Goal: Task Accomplishment & Management: Use online tool/utility

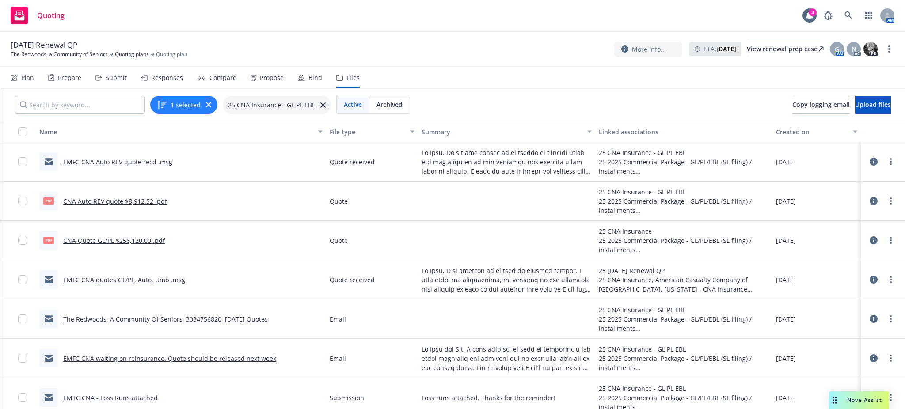
click at [321, 103] on icon at bounding box center [322, 105] width 5 height 5
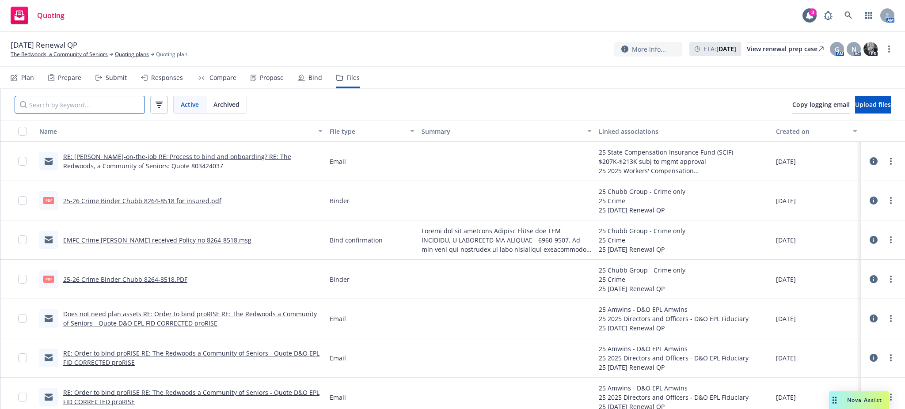
click at [95, 104] on input "Search by keyword..." at bounding box center [80, 105] width 130 height 18
click at [116, 77] on div "Submit" at bounding box center [116, 77] width 21 height 7
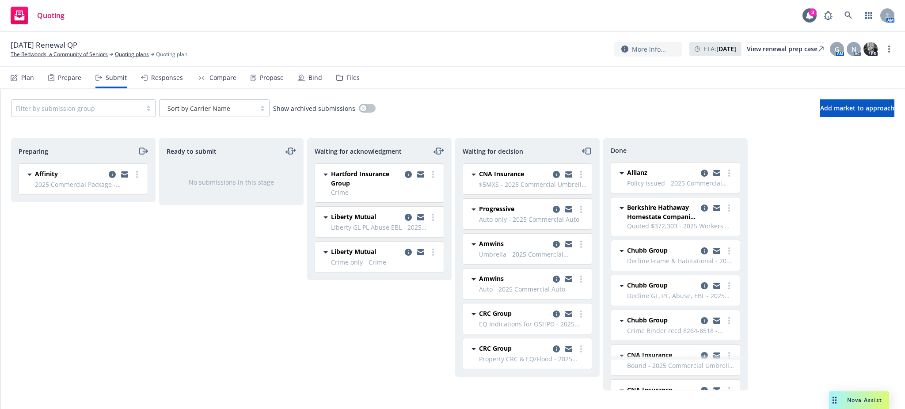
click at [106, 105] on div at bounding box center [77, 108] width 122 height 11
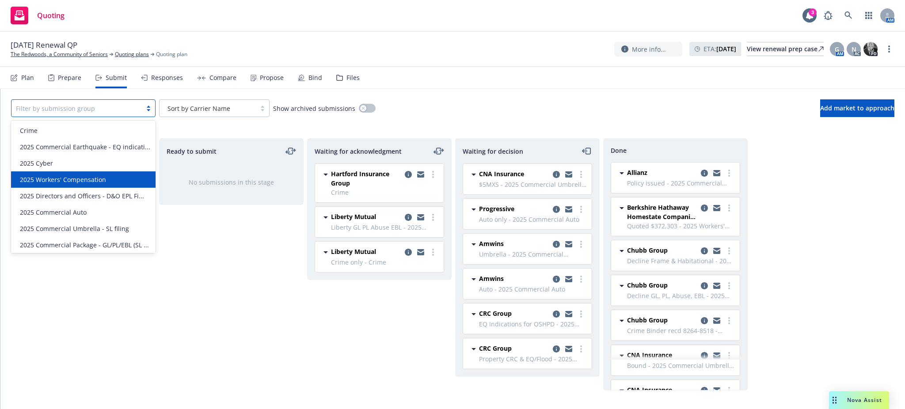
click at [74, 184] on span "2025 Workers' Compensation" at bounding box center [63, 179] width 86 height 9
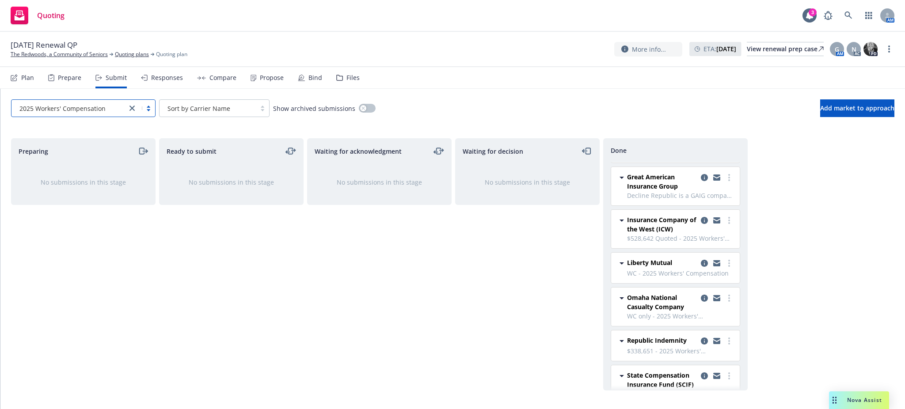
scroll to position [180, 0]
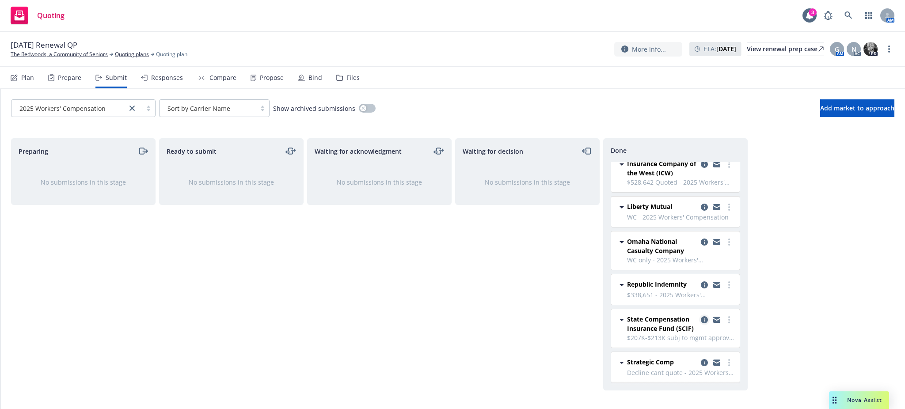
click at [701, 318] on icon "copy logging email" at bounding box center [704, 319] width 7 height 7
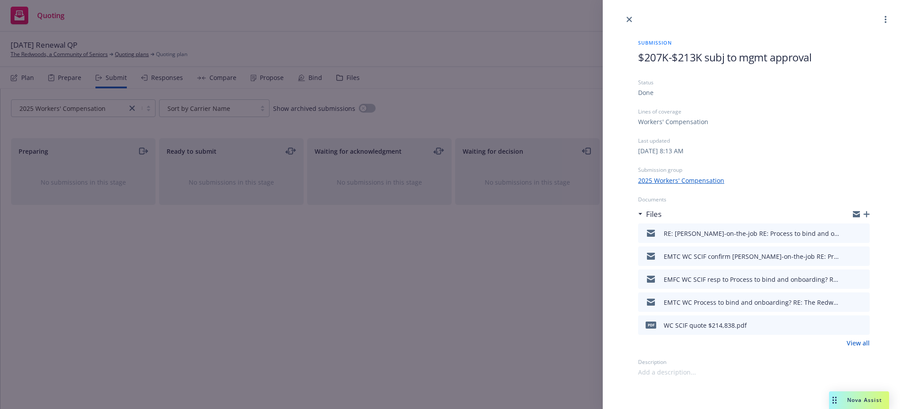
click at [863, 341] on link "View all" at bounding box center [858, 342] width 23 height 9
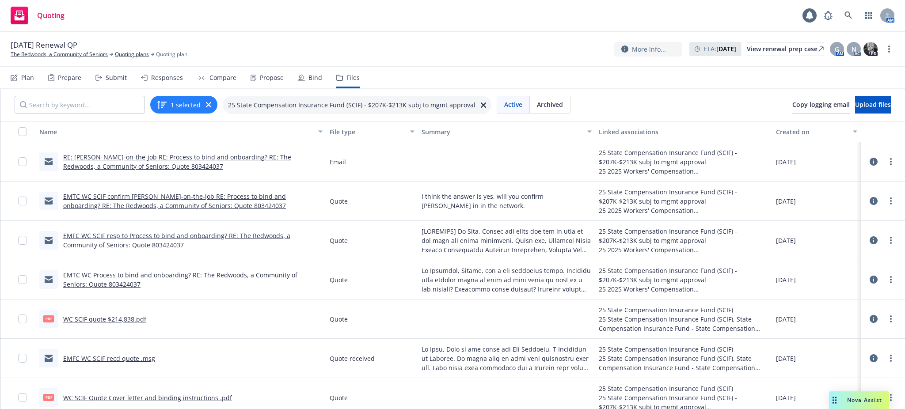
click at [159, 156] on link "RE: [PERSON_NAME]-on-the-job RE: Process to bind and onboarding? RE: The Redwoo…" at bounding box center [177, 162] width 228 height 18
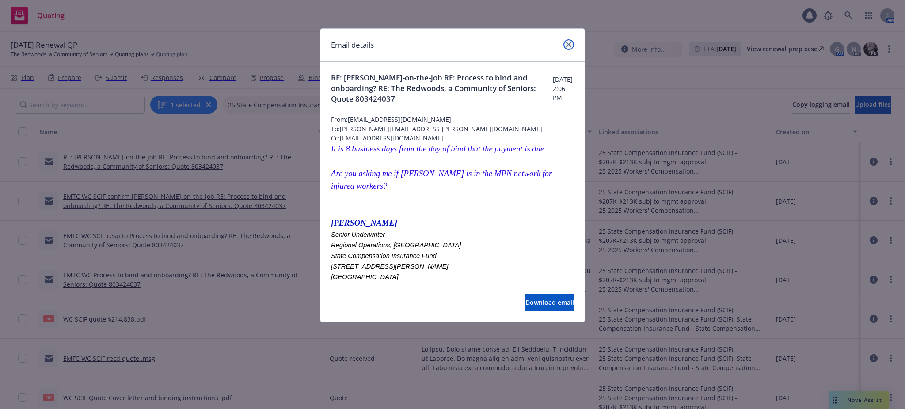
click at [568, 45] on icon "close" at bounding box center [568, 44] width 5 height 5
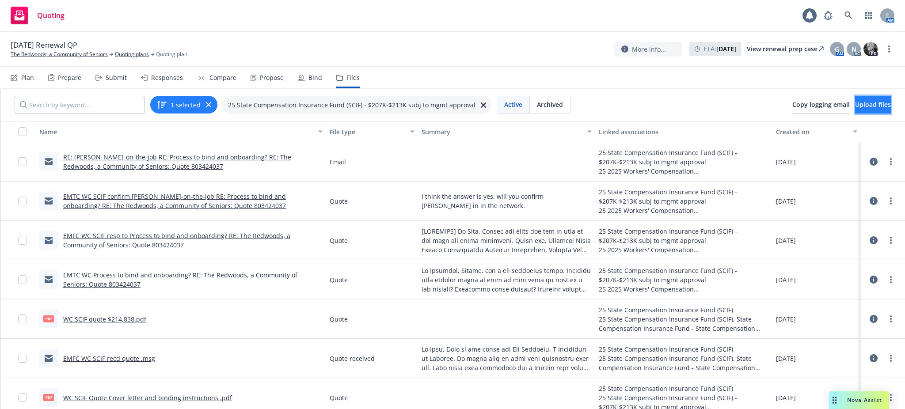
click at [855, 102] on button "Upload files" at bounding box center [873, 105] width 36 height 18
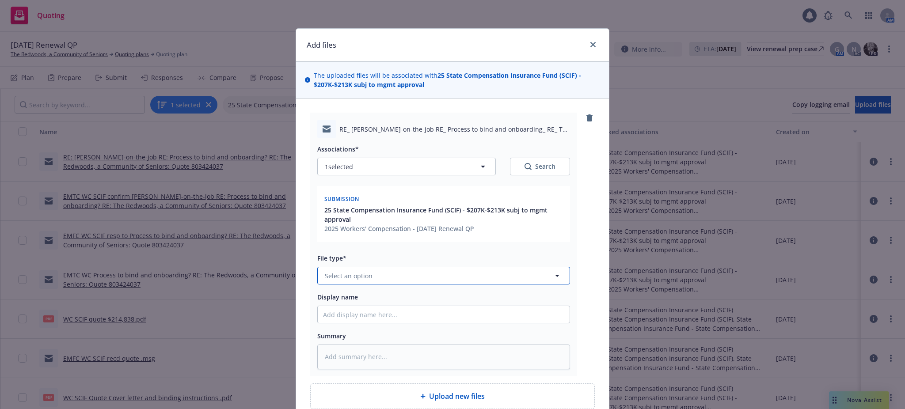
click at [326, 274] on span "Select an option" at bounding box center [349, 275] width 48 height 9
type input "quote"
click at [332, 226] on span "Quote" at bounding box center [336, 227] width 19 height 9
click at [319, 314] on input "Display name" at bounding box center [444, 314] width 252 height 17
type textarea "x"
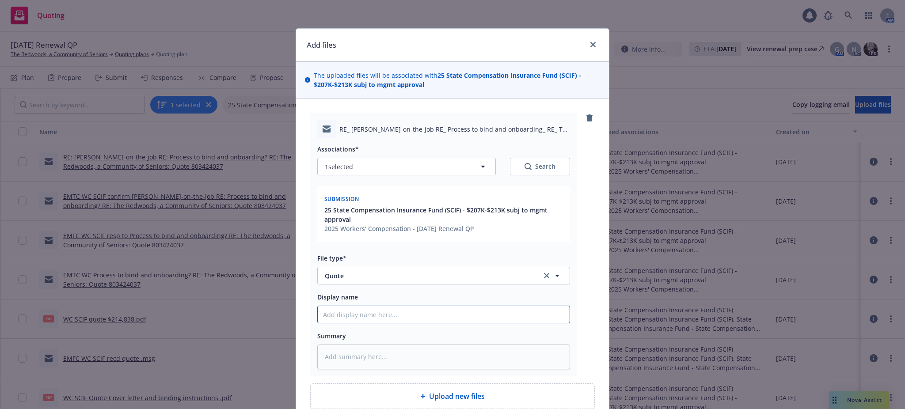
type input "E"
type textarea "x"
type input "EM"
type textarea "x"
type input "EMF"
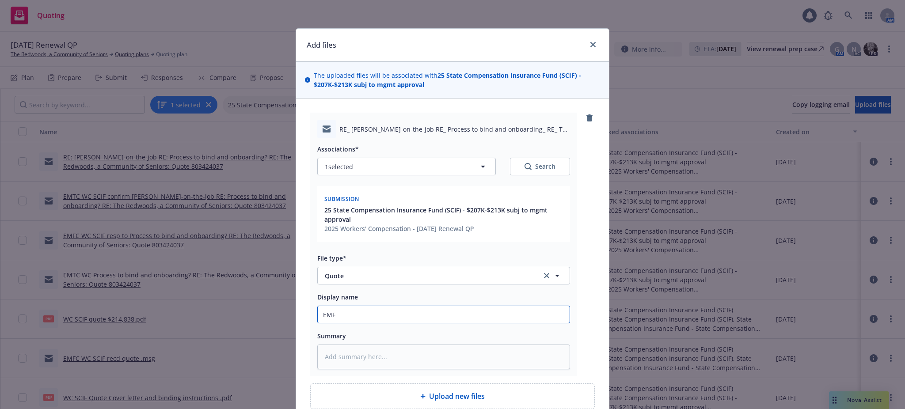
type textarea "x"
type input "EMFC"
type textarea "x"
type input "EMFC"
type textarea "x"
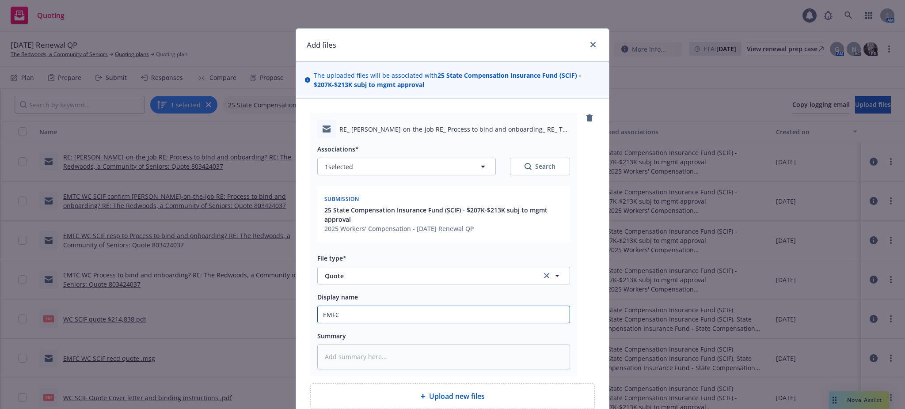
type input "EMFC S"
type textarea "x"
type input "EMFC SC"
type textarea "x"
type input "EMFC SCI"
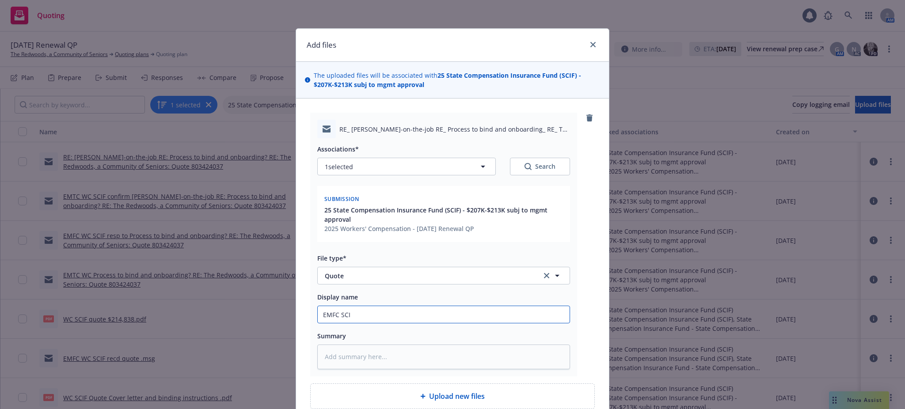
type textarea "x"
type input "EMFC SCIF"
type textarea "x"
type input "EMFC SCIF"
type textarea "x"
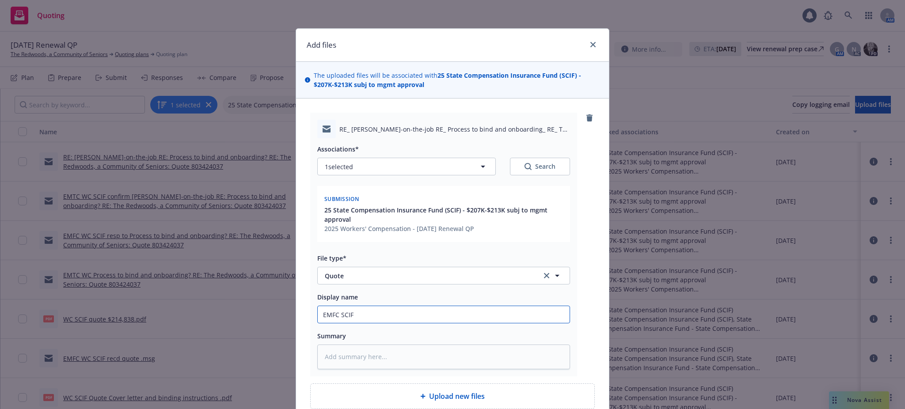
type input "EMFC SCIF K"
type textarea "x"
type input "EMFC SCIF Ka"
type textarea "x"
type input "EMFC SCIF Kai"
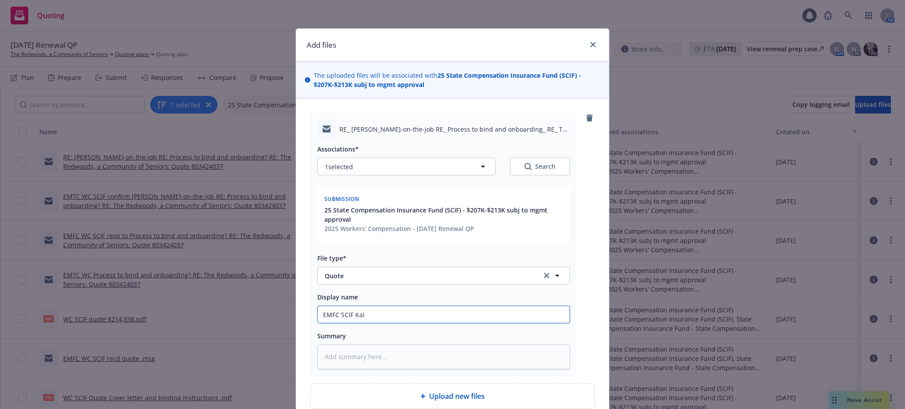
type textarea "x"
type input "EMFC SCIF Kais"
type textarea "x"
type input "EMFC SCIF Kaise"
type textarea "x"
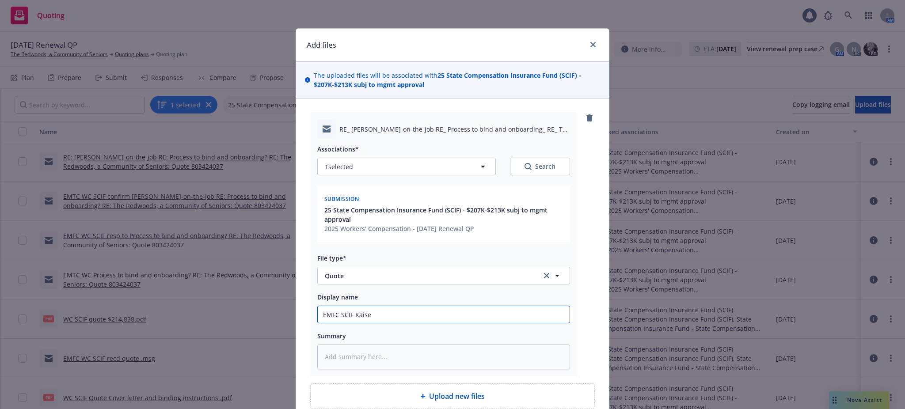
type input "EMFC SCIF Kaiser"
type textarea "x"
type input "EMFC SCIF Kaiser"
type textarea "x"
type input "EMFC SCIF Kaiser i"
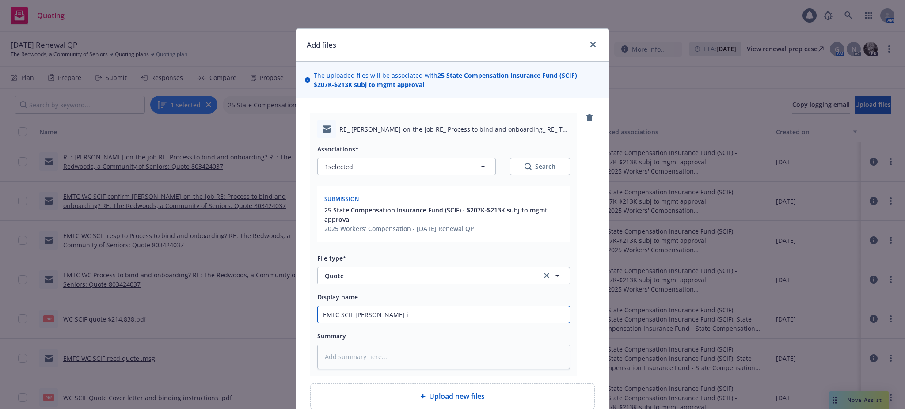
type textarea "x"
type input "EMFC SCIF Kaiser in"
type textarea "x"
type input "EMFC SCIF Kaiser in"
type textarea "x"
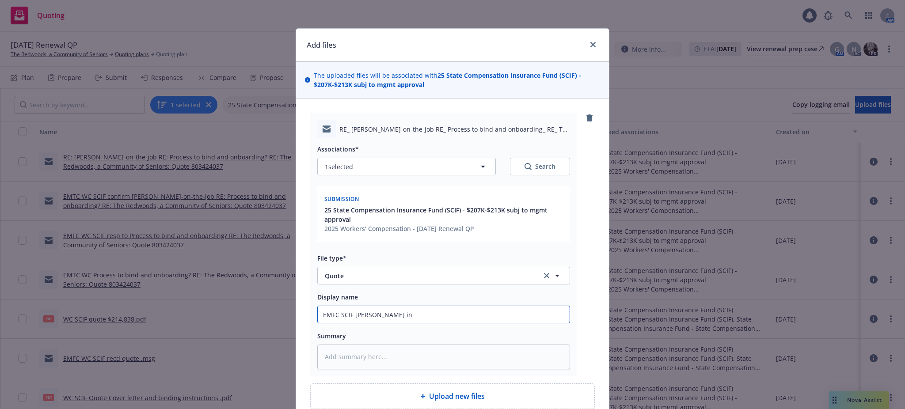
type input "EMFC SCIF Kaiser in N"
type textarea "x"
type input "EMFC SCIF Kaiser in Ne"
type textarea "x"
type input "EMFC SCIF Kaiser in Net"
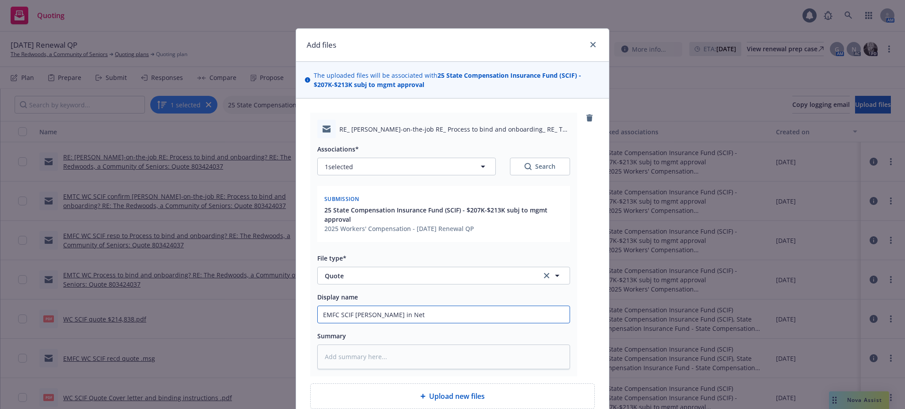
type textarea "x"
type input "EMFC SCIF Kaiser in Netw"
type textarea "x"
type input "EMFC SCIF Kaiser in Netwo"
type textarea "x"
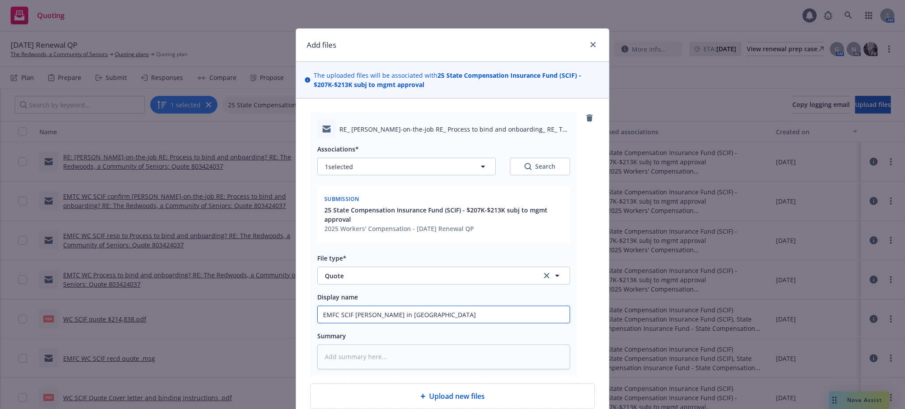
type input "EMFC SCIF Kaiser in Networ"
type textarea "x"
type input "EMFC SCIF Kaiser in Network"
type textarea "x"
type input "EMFC SCIF Kaiser in Network"
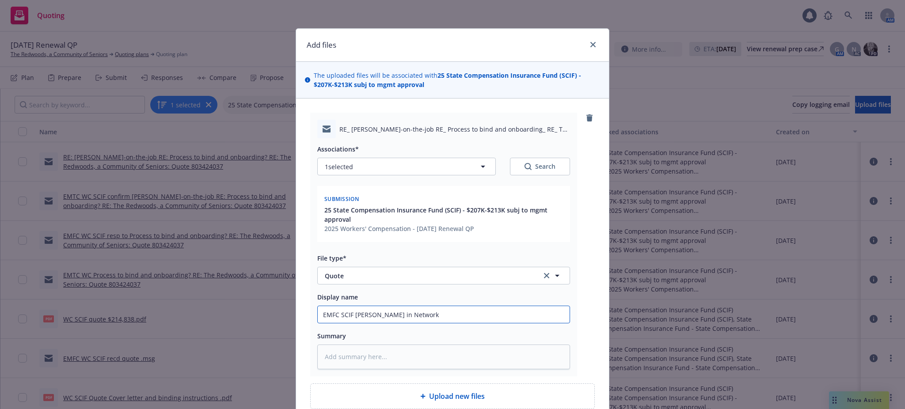
type textarea "x"
type input "EMFC SCIF Kaiser in Network a"
type textarea "x"
type input "EMFC SCIF Kaiser in Network an"
type textarea "x"
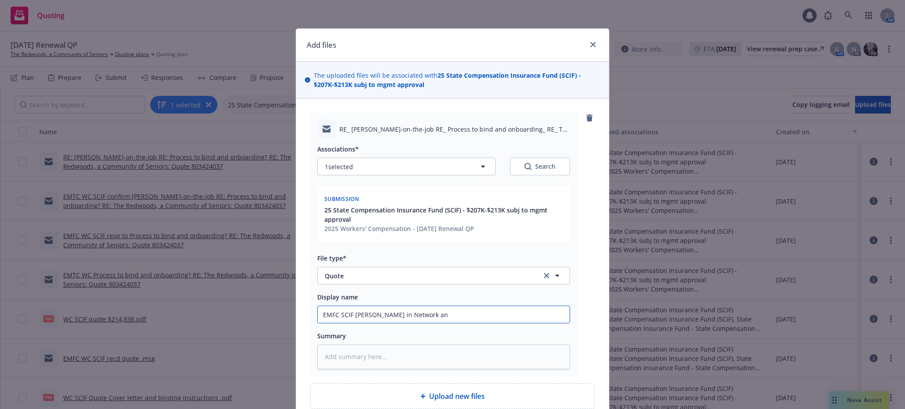
type input "EMFC SCIF Kaiser in Network and"
type textarea "x"
type input "EMFC SCIF Kaiser in Network and"
type textarea "x"
type input "EMFC SCIF Kaiser in Network and p"
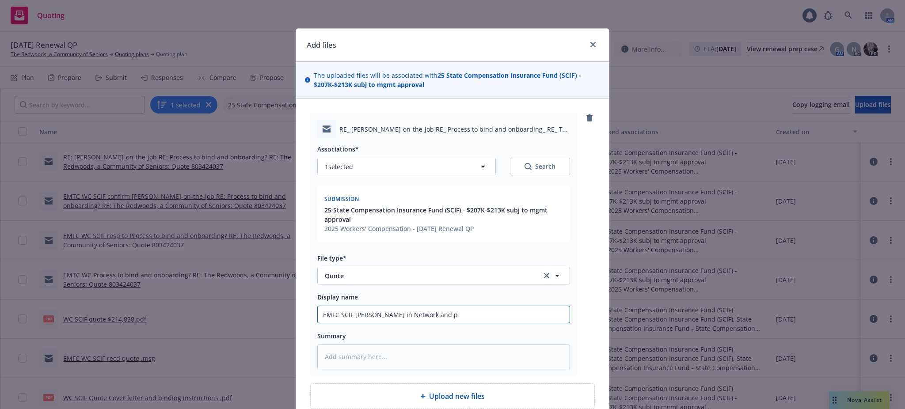
type textarea "x"
type input "EMFC SCIF Kaiser in Network and pa"
type textarea "x"
type input "EMFC SCIF Kaiser in Network and pay"
type textarea "x"
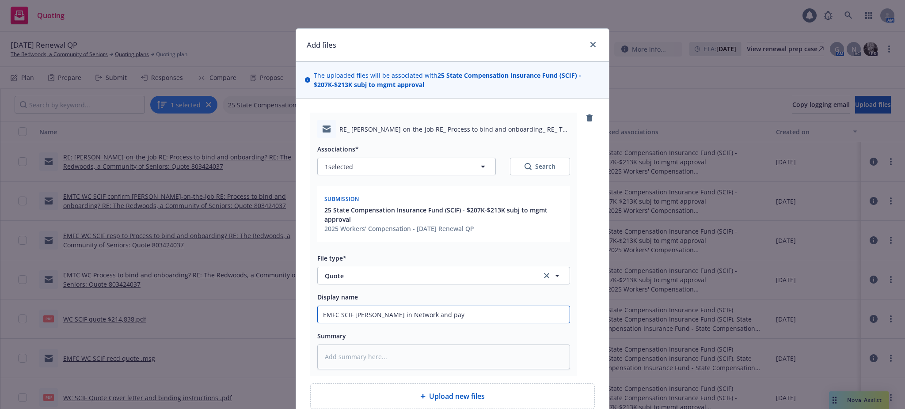
type input "EMFC SCIF Kaiser in Network and paym"
type textarea "x"
type input "EMFC SCIF Kaiser in Network and paymn"
type textarea "x"
type input "EMFC SCIF Kaiser in Network and paymne"
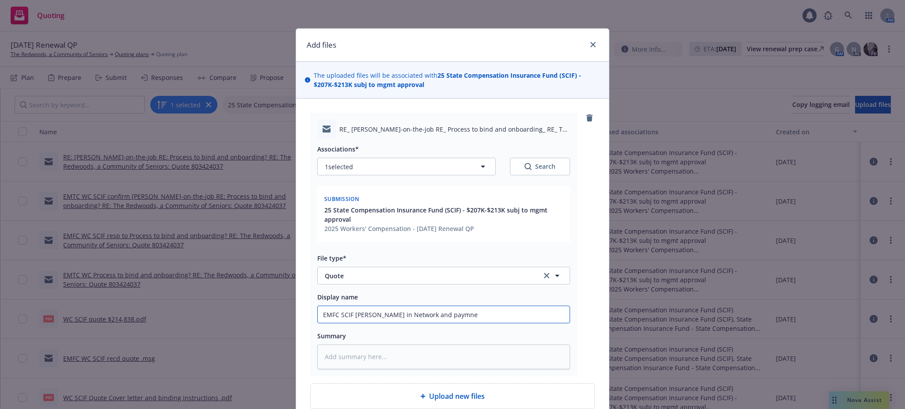
type textarea "x"
type input "EMFC SCIF Kaiser in Network and paymnet"
type textarea "x"
type input "EMFC SCIF Kaiser in Network and paymnet"
type textarea "x"
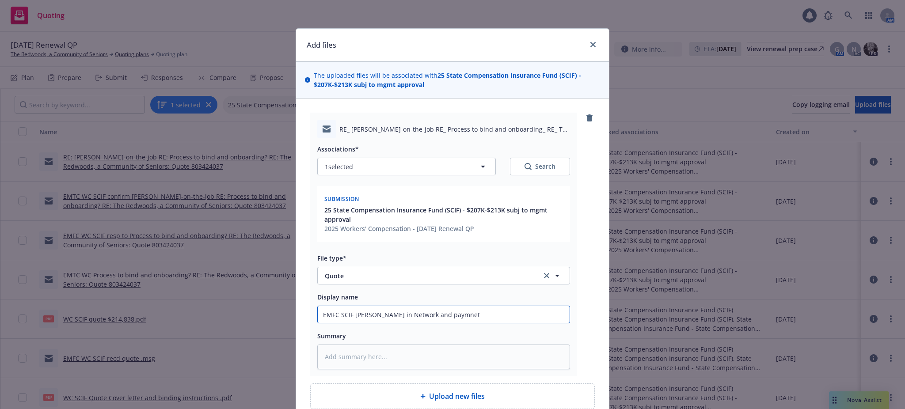
type input "EMFC SCIF Kaiser in Network and paymnet i"
type textarea "x"
type input "EMFC SCIF Kaiser in Network and paymnet in"
type textarea "x"
type input "EMFC SCIF Kaiser in Network and paymnet ins"
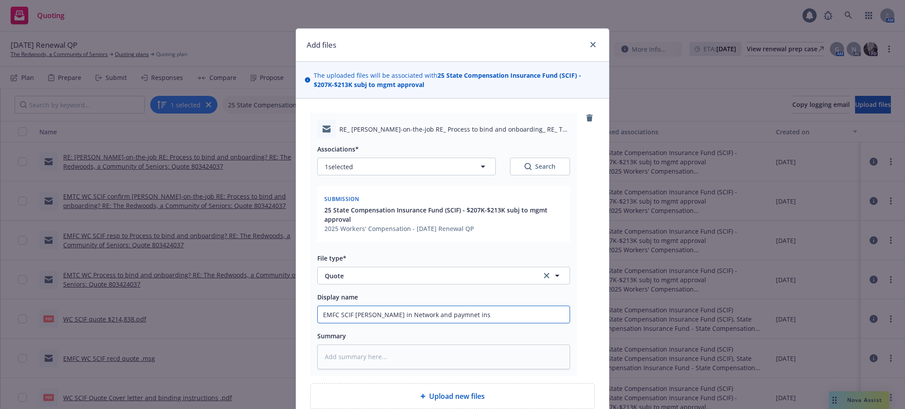
type textarea "x"
type input "EMFC SCIF Kaiser in Network and paymnet inst"
type textarea "x"
type input "EMFC SCIF Kaiser in Network and paymnet instr"
type textarea "x"
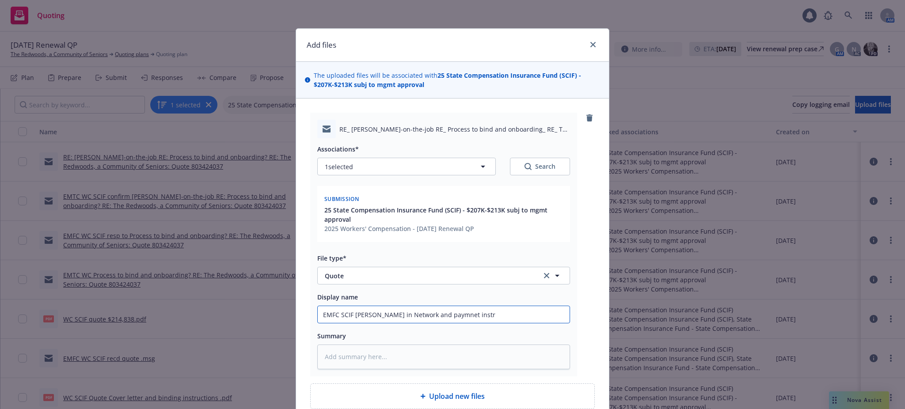
type input "EMFC SCIF Kaiser in Network and paymnet instru"
type textarea "x"
type input "EMFC SCIF Kaiser in Network and paymnet instruc"
type textarea "x"
type input "EMFC SCIF Kaiser in Network and paymnet instruct"
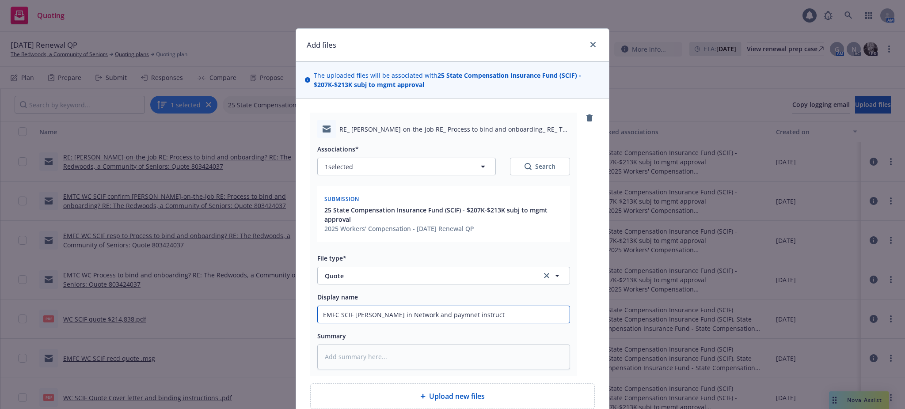
type textarea "x"
type input "EMFC SCIF Kaiser in Network and paymnet instructi"
type textarea "x"
type input "EMFC SCIF Kaiser in Network and paymnet instructio"
type textarea "x"
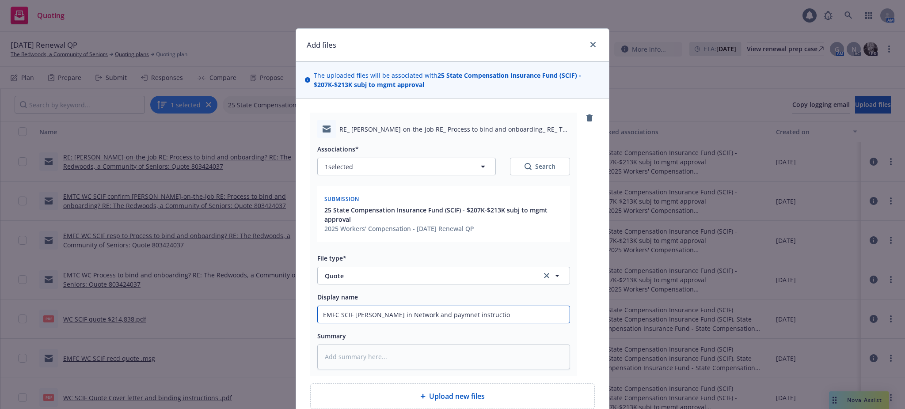
type input "EMFC SCIF Kaiser in Network and paymnet instructi"
type textarea "x"
type input "EMFC SCIF Kaiser in Network and paymnet instruct"
type textarea "x"
type input "EMFC SCIF Kaiser in Network and paymnet instruc"
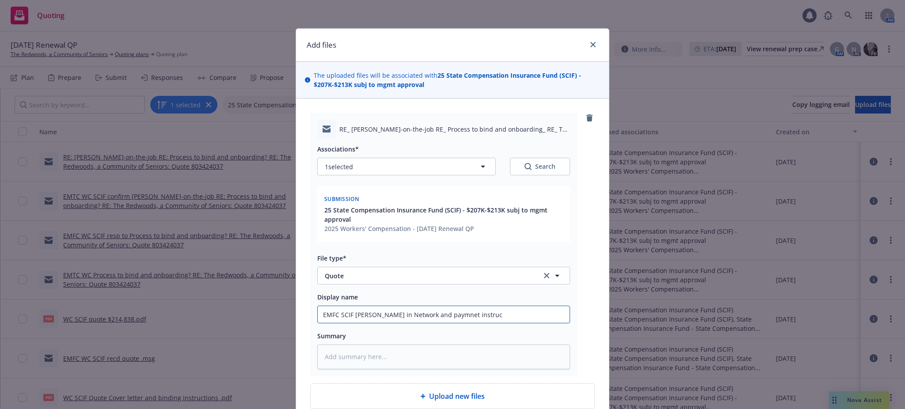
type textarea "x"
type input "EMFC SCIF Kaiser in Network and paymnet instru"
type textarea "x"
type input "EMFC SCIF Kaiser in Network and paymnet instr"
type textarea "x"
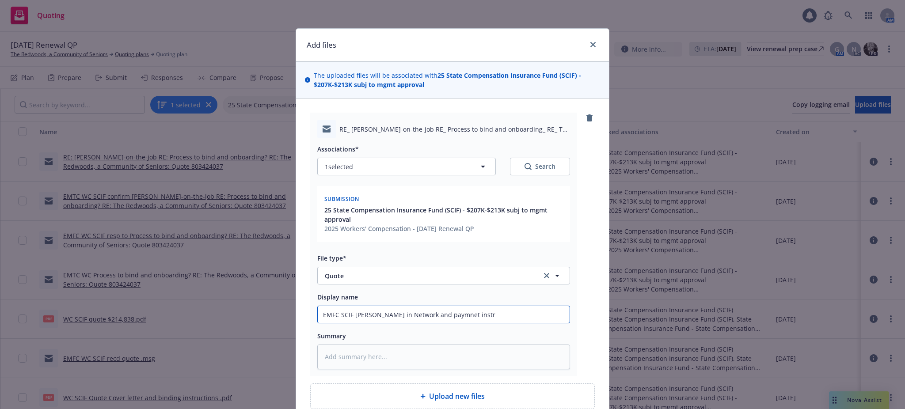
type input "EMFC SCIF Kaiser in Network and paymnet inst"
type textarea "x"
type input "EMFC SCIF Kaiser in Network and paymnet ins"
type textarea "x"
type input "EMFC SCIF Kaiser in Network and paymnet in"
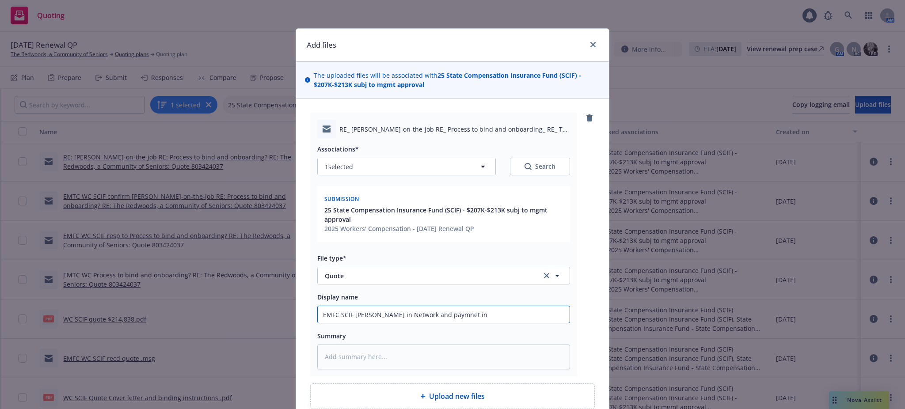
type textarea "x"
type input "EMFC SCIF Kaiser in Network and paymnet i"
type textarea "x"
type input "EMFC SCIF Kaiser in Network and paymnet"
type textarea "x"
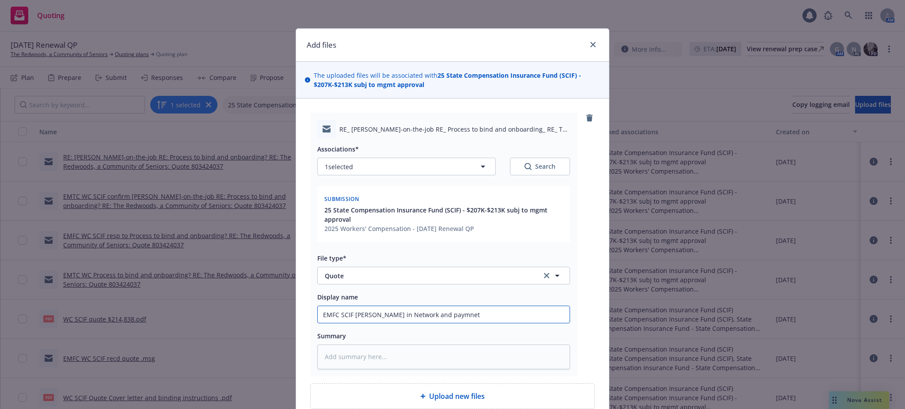
type input "EMFC SCIF Kaiser in Network and paymnet"
type textarea "x"
type input "EMFC SCIF Kaiser in Network and paymne"
type textarea "x"
type input "EMFC SCIF Kaiser in Network and paymn"
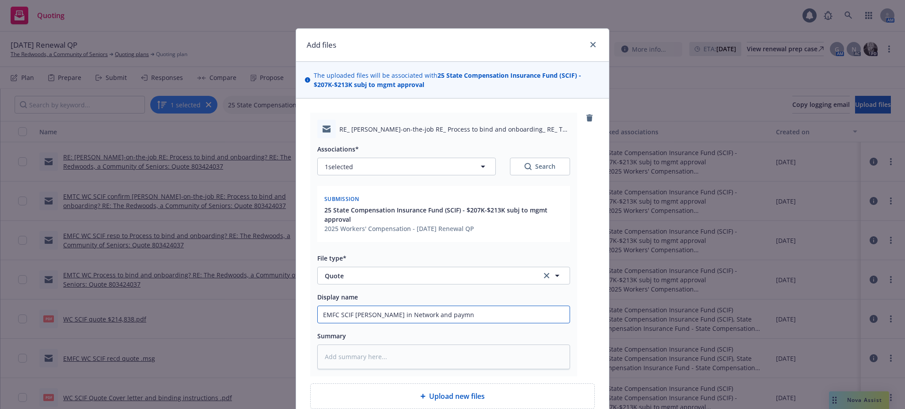
type textarea "x"
type input "EMFC SCIF Kaiser in Network and paym"
type textarea "x"
type input "EMFC SCIF Kaiser in Network and pay"
type textarea "x"
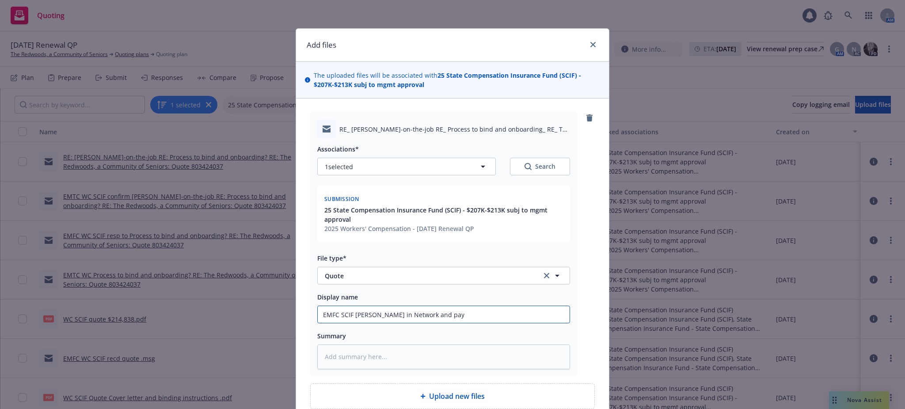
type input "EMFC SCIF Kaiser in Network and pa"
type textarea "x"
type input "EMFC SCIF Kaiser in Network and p"
type textarea "x"
type input "EMFC SCIF Kaiser in Network and"
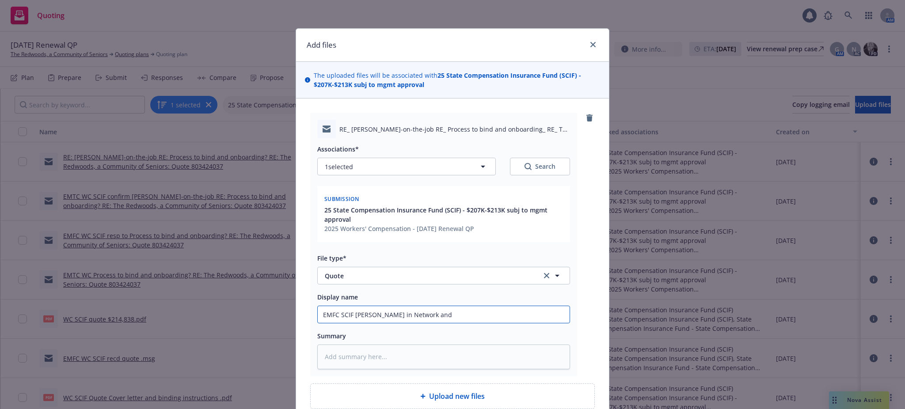
type textarea "x"
type input "EMFC SCIF Kaiser in Network an"
type textarea "x"
type input "EMFC SCIF Kaiser in Network and"
type textarea "x"
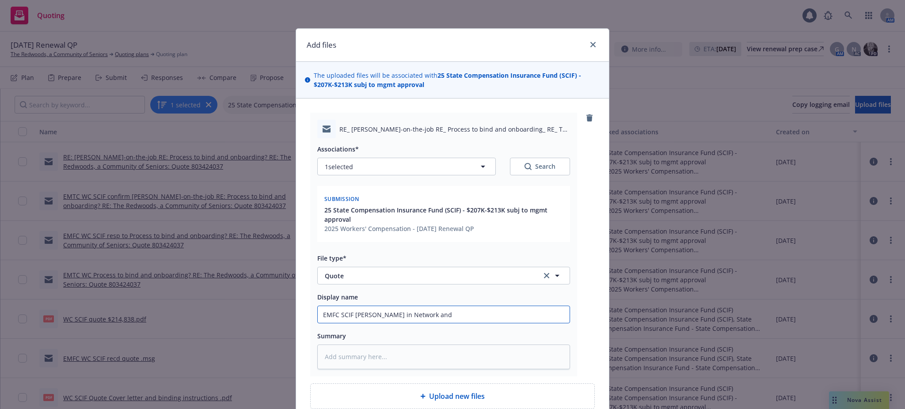
type input "EMFC SCIF Kaiser in Network and"
type textarea "x"
type input "EMFC SCIF Kaiser in Network and B"
type textarea "x"
type input "EMFC SCIF Kaiser in Network and Bi"
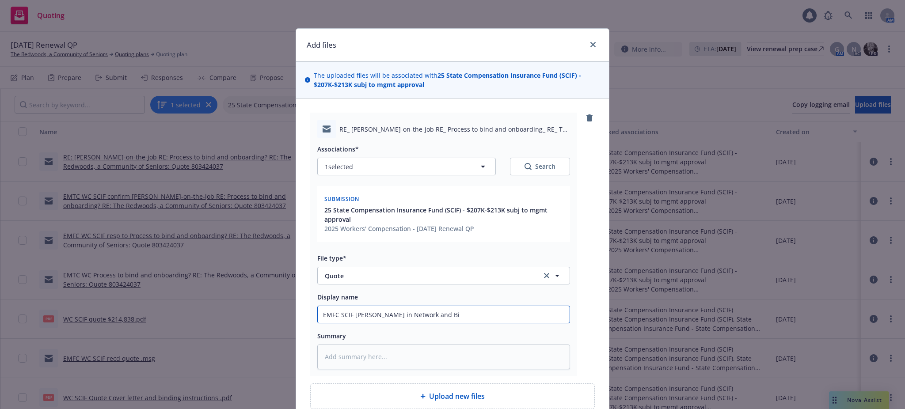
type textarea "x"
type input "EMFC SCIF Kaiser in Network and Bin"
type textarea "x"
type input "EMFC SCIF Kaiser in Network and Bind"
type textarea "x"
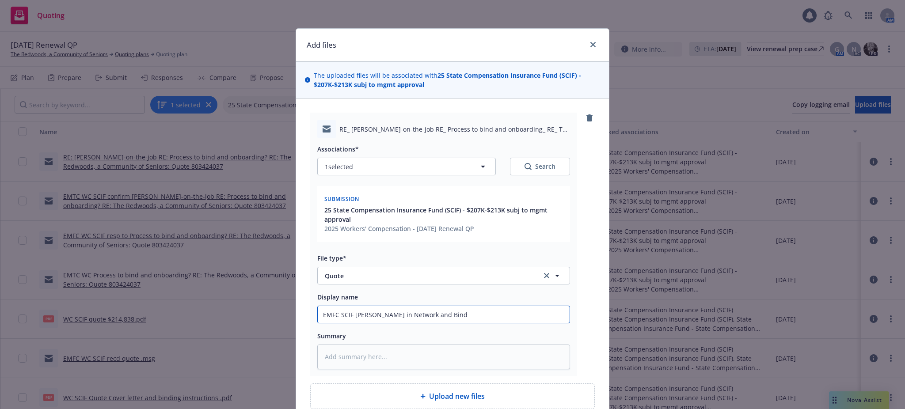
type input "EMFC SCIF Kaiser in Network and Bind"
type textarea "x"
type input "EMFC SCIF Kaiser in Network and Bind i"
type textarea "x"
type input "EMFC SCIF Kaiser in Network and Bind in"
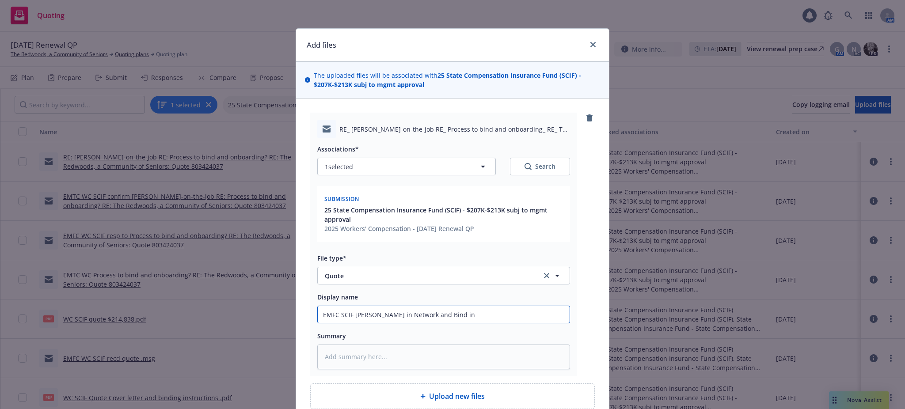
type textarea "x"
type input "EMFC SCIF Kaiser in Network and Bind i"
type textarea "x"
type input "EMFC SCIF Kaiser in Network and Bind"
type textarea "x"
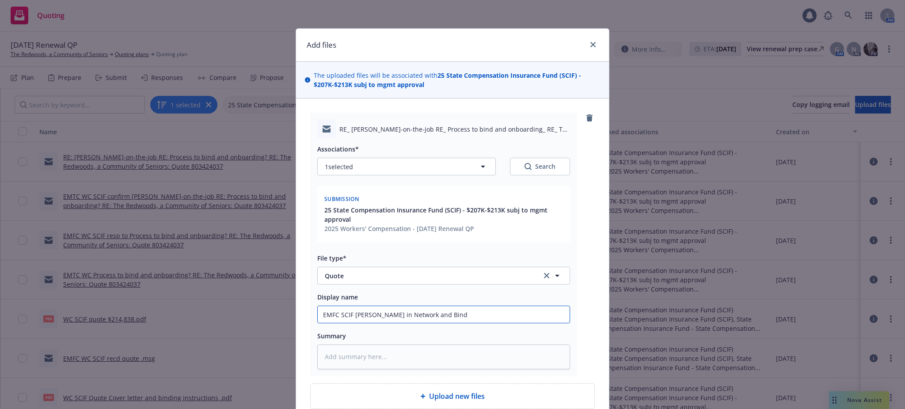
type input "EMFC SCIF Kaiser in Network and Bind o"
type textarea "x"
type input "EMFC SCIF Kaiser in Network and Bind on"
type textarea "x"
type input "EMFC SCIF Kaiser in Network and Bind onl"
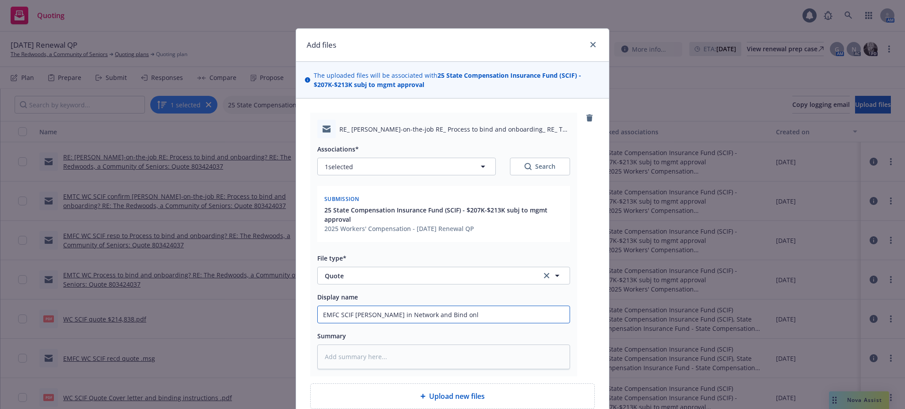
type textarea "x"
type input "EMFC SCIF Kaiser in Network and Bind onli"
type textarea "x"
type input "EMFC SCIF Kaiser in Network and Bind onlin"
type textarea "x"
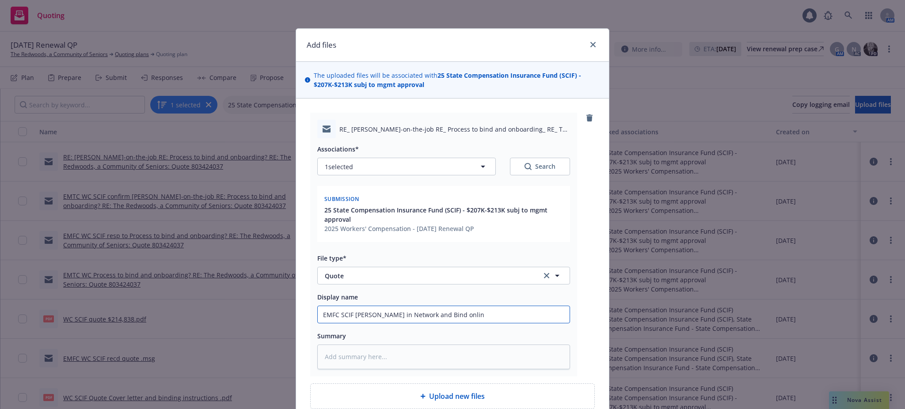
type input "EMFC SCIF Kaiser in Network and Bind online"
type textarea "x"
type input "EMFC SCIF Kaiser in Network and Bind online,"
type textarea "x"
type input "EMFC SCIF Kaiser in Network and Bind online,"
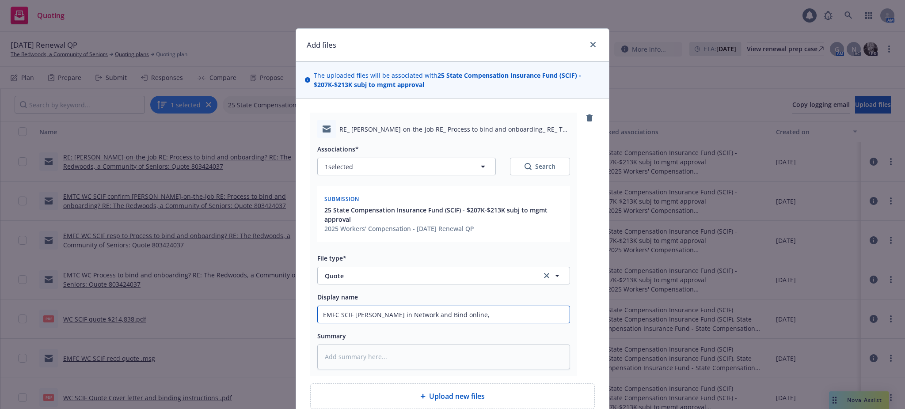
type textarea "x"
type input "EMFC SCIF Kaiser in Network, and Bind online,"
type textarea "x"
type input "EMFC SCIF Kaiser in Network, and Bind online,"
type textarea "x"
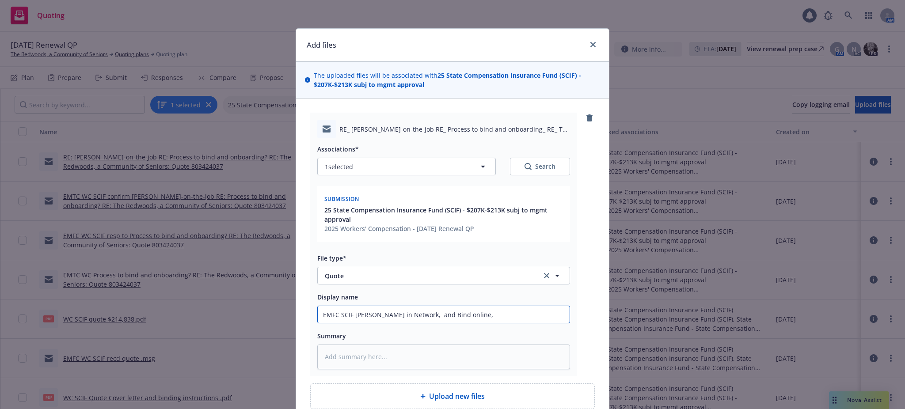
type input "EMFC SCIF Kaiser in Network, and Bind online,"
type textarea "x"
type input "EMFC SCIF Kaiser in Network, nd Bind online,"
type textarea "x"
type input "EMFC SCIF Kaiser in Network, d Bind online,"
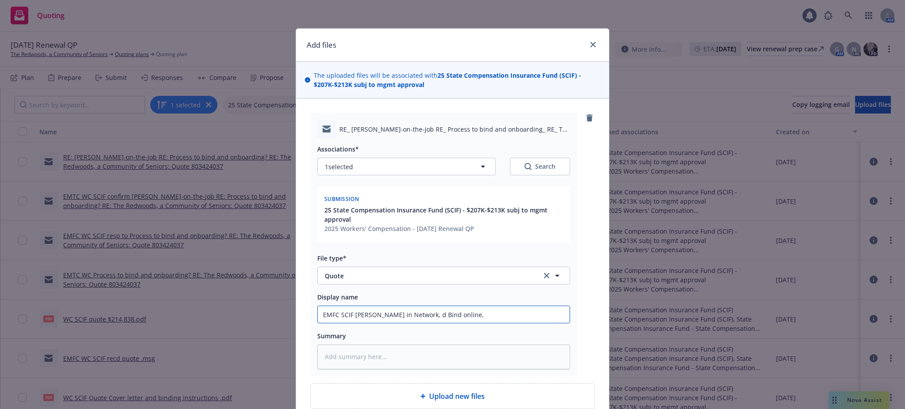
type textarea "x"
type input "EMFC SCIF Kaiser in Network, Bind online,"
type textarea "x"
type input "EMFC SCIF Kaiser in Network, Bind online,"
type textarea "x"
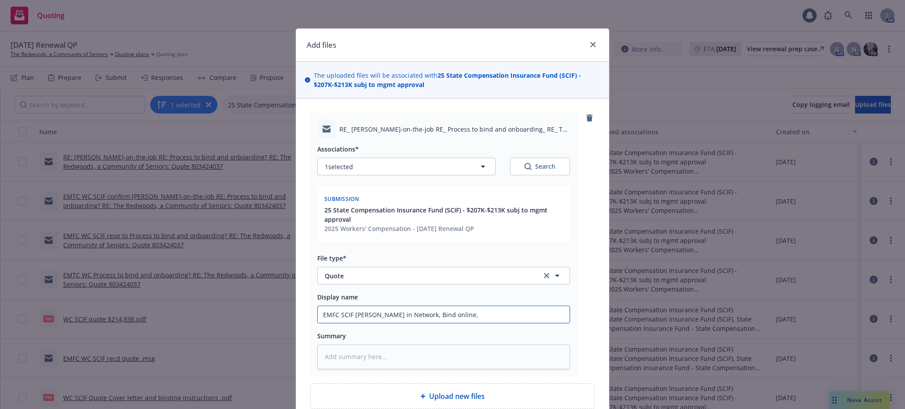
type input "EMFC SCIF Kaiser in Network, Bind online, a"
type textarea "x"
type input "EMFC SCIF Kaiser in Network, Bind online, an"
type textarea "x"
type input "EMFC SCIF Kaiser in Network, Bind online, and"
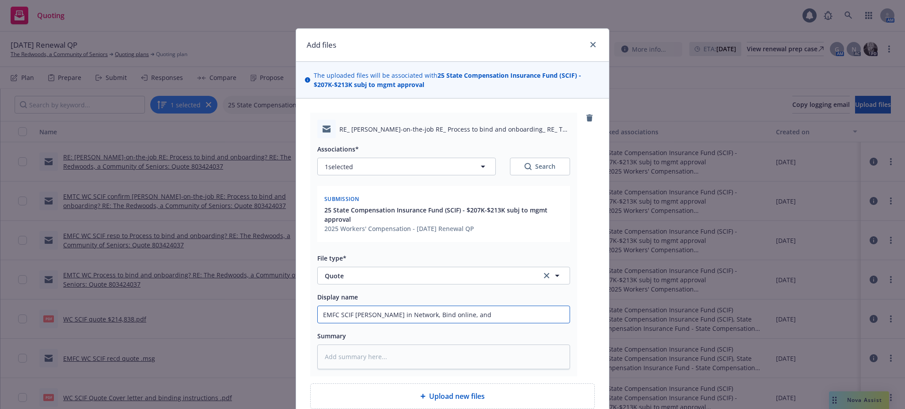
type textarea "x"
type input "EMFC SCIF Kaiser in Network, Bind online, and"
type textarea "x"
click at [317, 357] on textarea at bounding box center [443, 357] width 253 height 24
paste textarea "[EXTERNAL] Yes. Once you bind the policy, you will have access to a link you ca…"
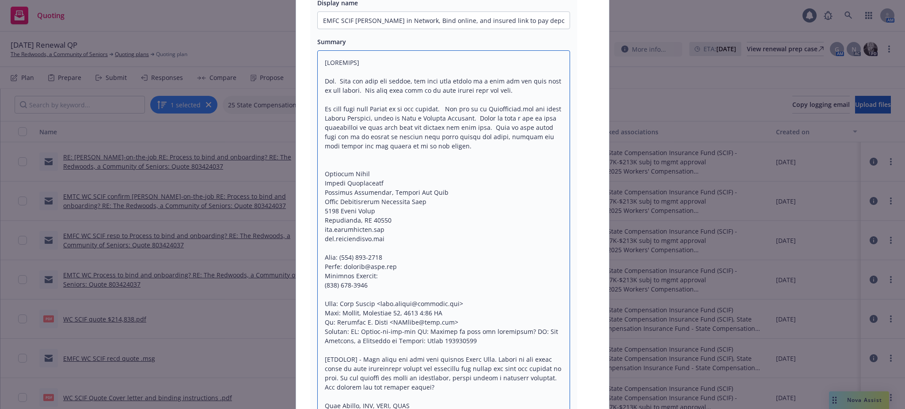
drag, startPoint x: 315, startPoint y: 62, endPoint x: 422, endPoint y: 58, distance: 106.6
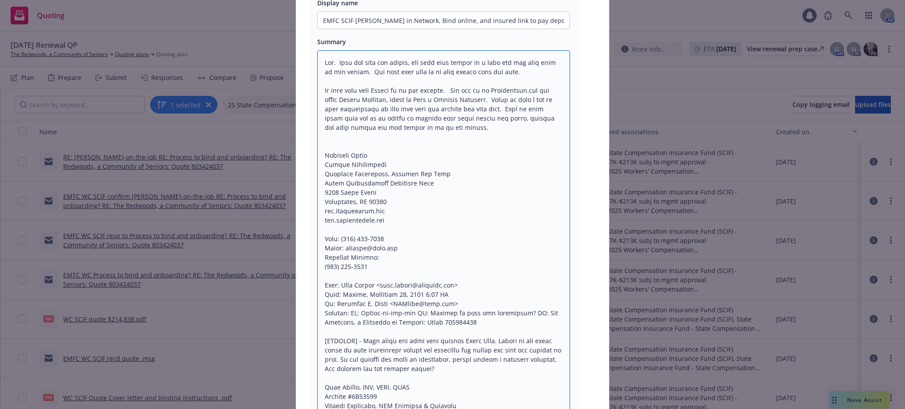
scroll to position [65, 0]
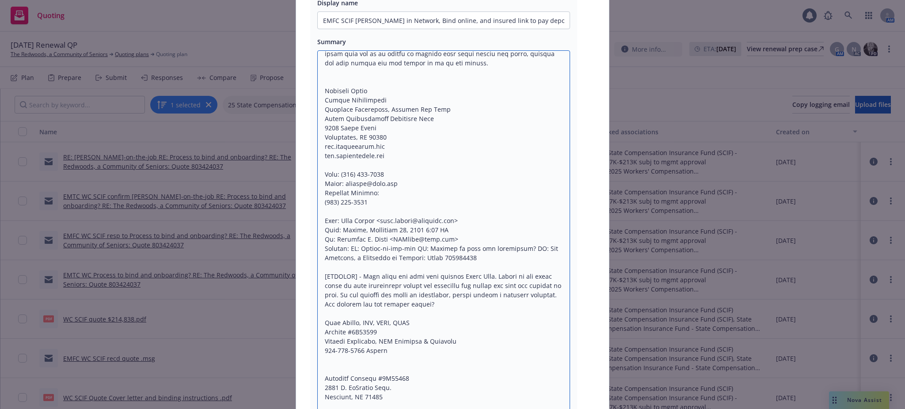
drag, startPoint x: 320, startPoint y: 110, endPoint x: 410, endPoint y: 156, distance: 101.2
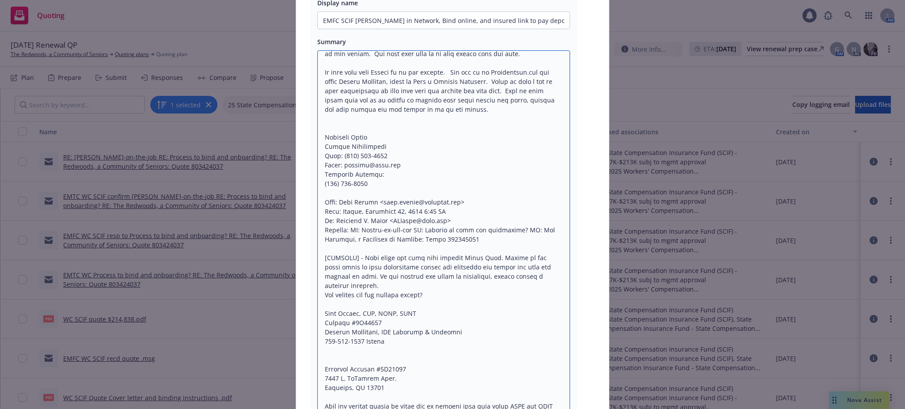
scroll to position [65, 0]
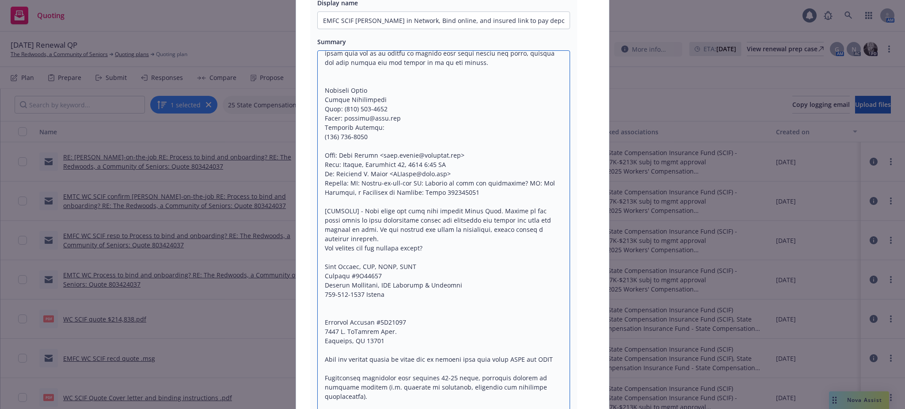
drag, startPoint x: 319, startPoint y: 210, endPoint x: 362, endPoint y: 236, distance: 50.5
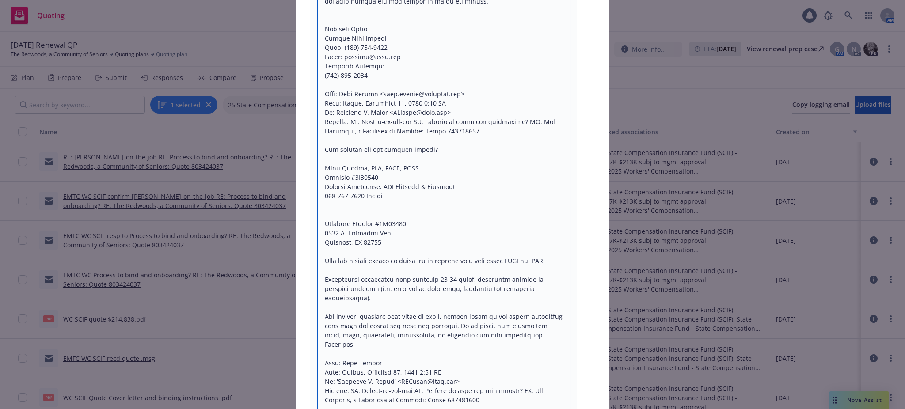
scroll to position [406, 0]
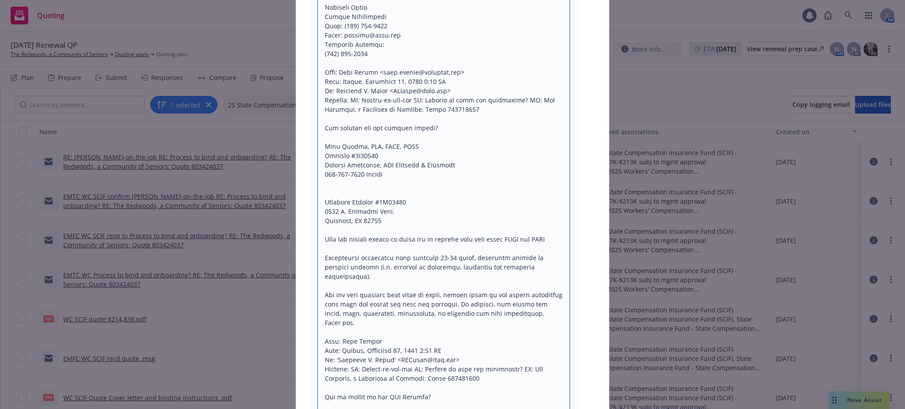
drag, startPoint x: 384, startPoint y: 287, endPoint x: 551, endPoint y: 311, distance: 168.3
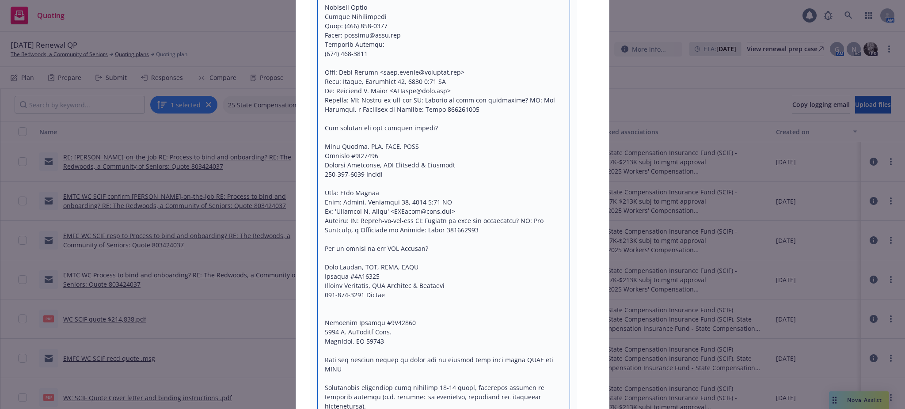
scroll to position [501, 0]
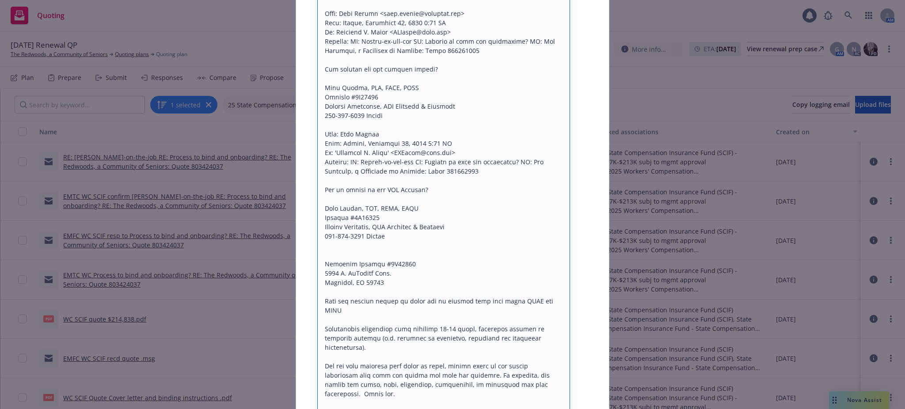
drag, startPoint x: 386, startPoint y: 239, endPoint x: 550, endPoint y: 365, distance: 207.6
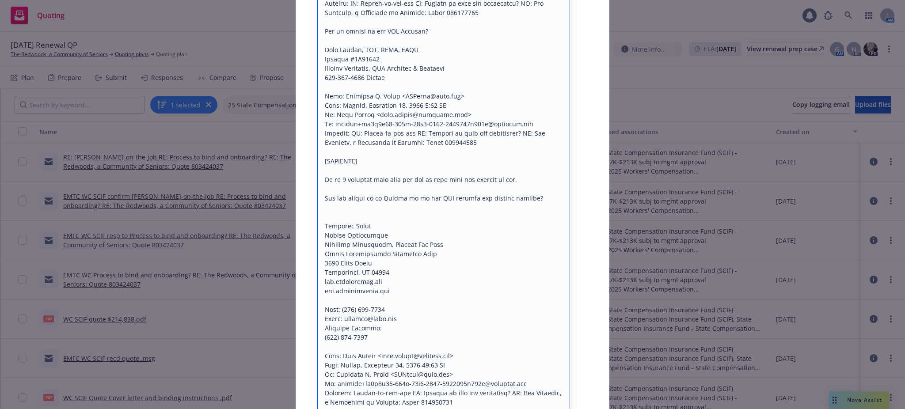
scroll to position [678, 0]
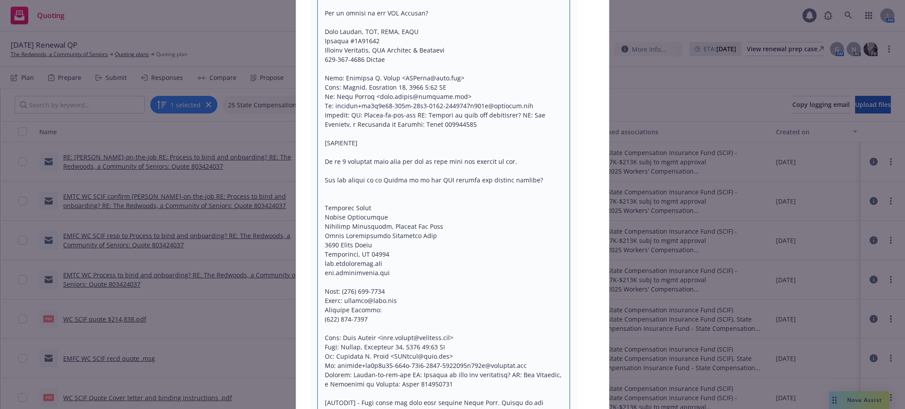
drag, startPoint x: 319, startPoint y: 140, endPoint x: 420, endPoint y: 138, distance: 100.8
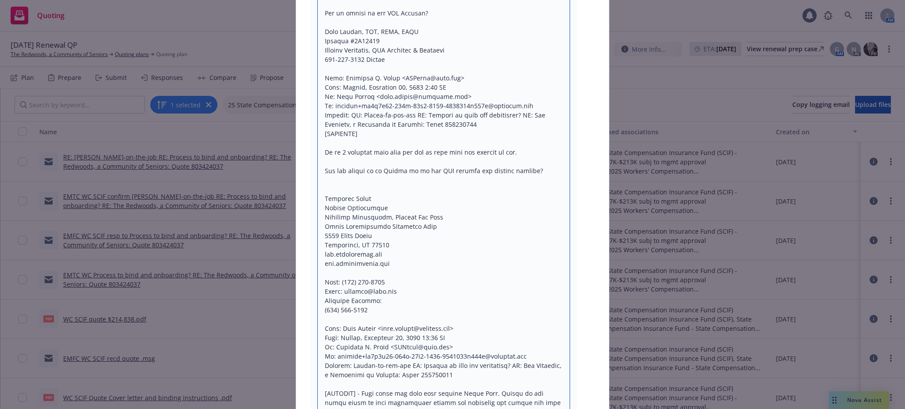
drag, startPoint x: 317, startPoint y: 133, endPoint x: 377, endPoint y: 138, distance: 59.9
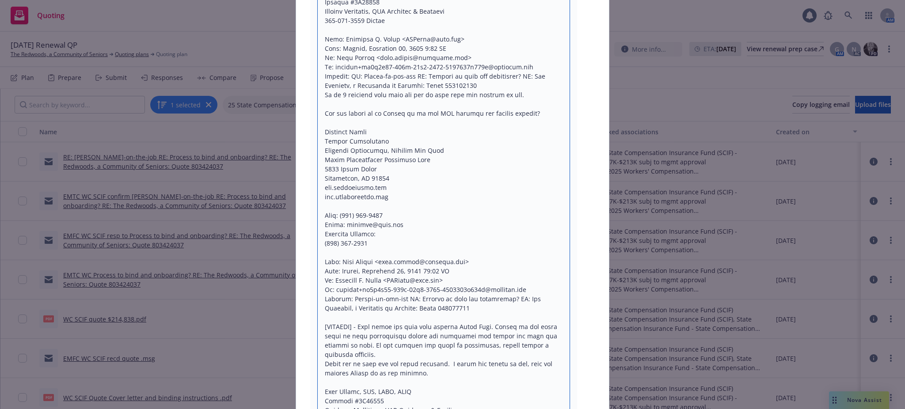
scroll to position [737, 0]
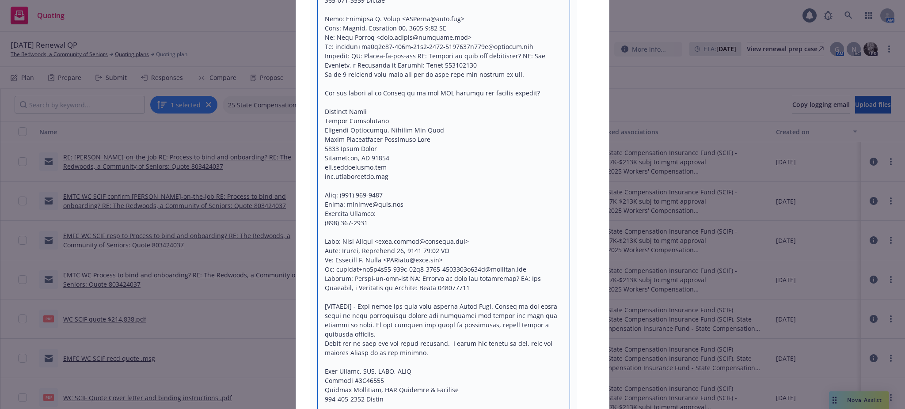
drag, startPoint x: 319, startPoint y: 131, endPoint x: 394, endPoint y: 176, distance: 86.8
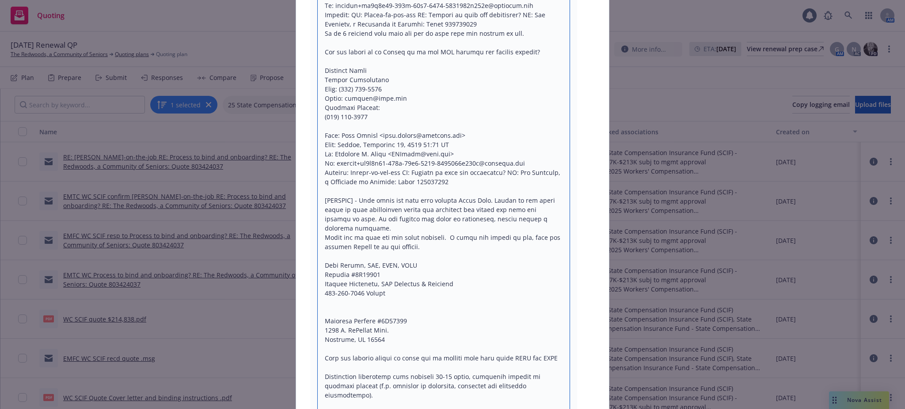
scroll to position [796, 0]
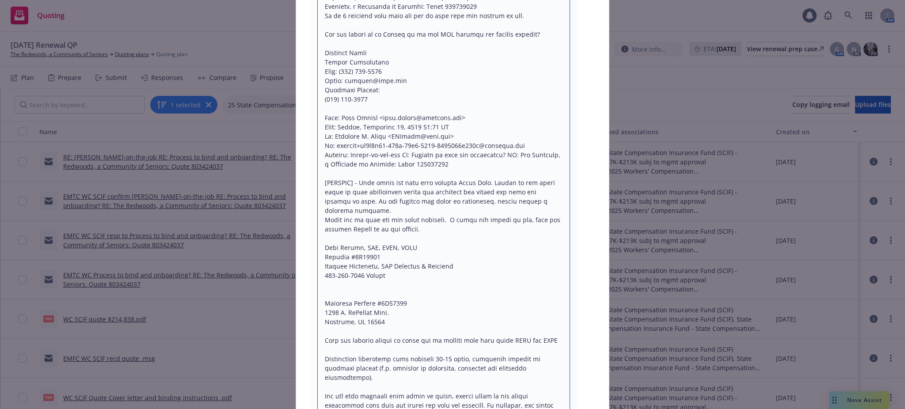
drag, startPoint x: 316, startPoint y: 179, endPoint x: 549, endPoint y: 199, distance: 233.2
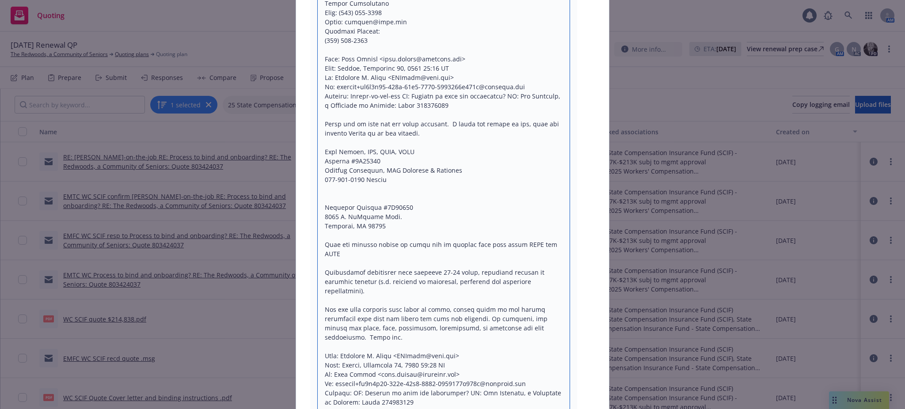
scroll to position [914, 0]
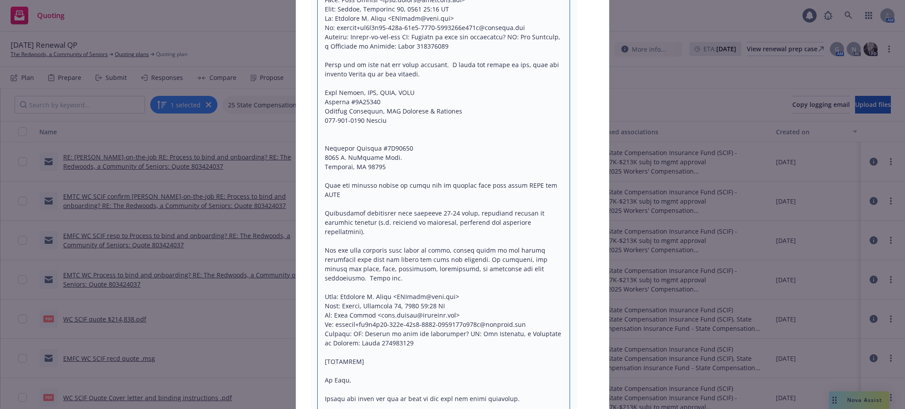
drag, startPoint x: 383, startPoint y: 167, endPoint x: 535, endPoint y: 248, distance: 172.7
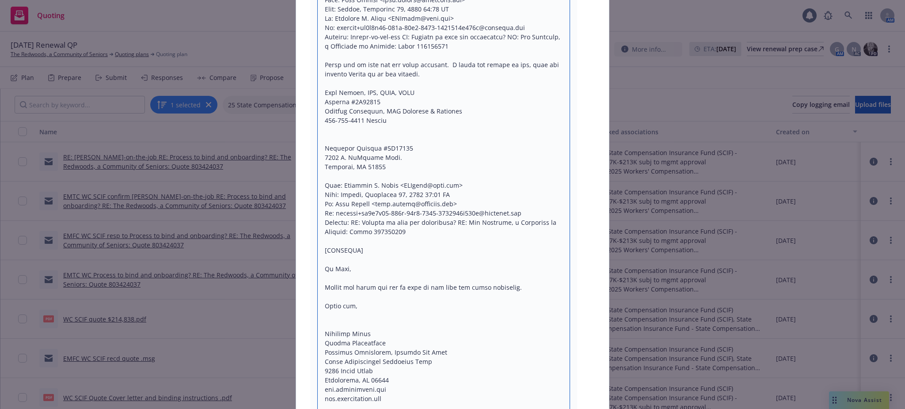
scroll to position [972, 0]
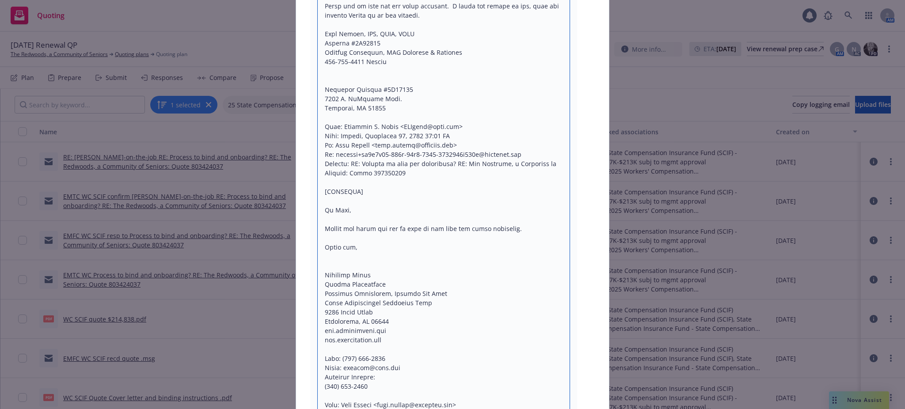
drag, startPoint x: 316, startPoint y: 184, endPoint x: 386, endPoint y: 201, distance: 71.5
click at [386, 201] on textarea at bounding box center [443, 321] width 253 height 1899
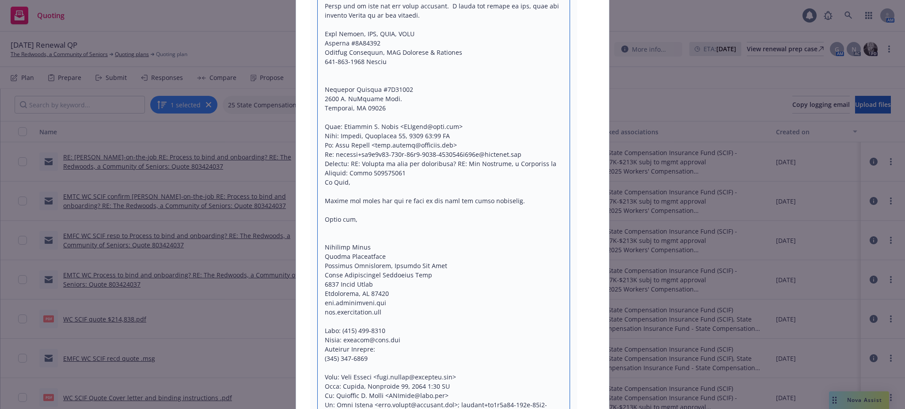
click at [326, 230] on textarea at bounding box center [443, 307] width 253 height 1871
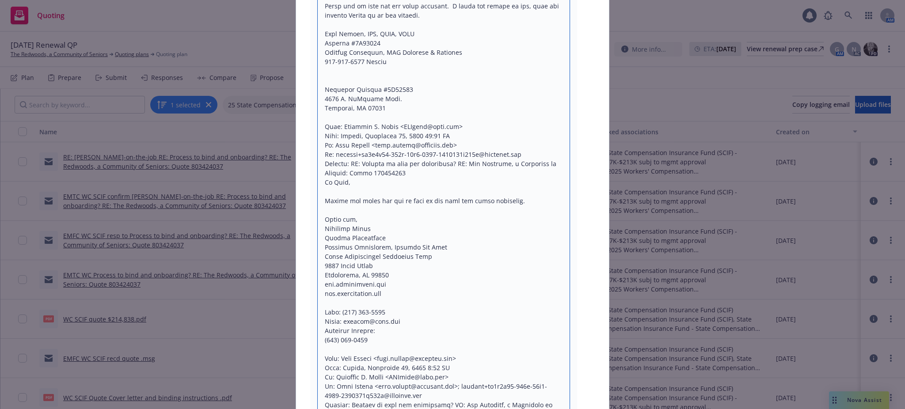
drag, startPoint x: 319, startPoint y: 247, endPoint x: 396, endPoint y: 293, distance: 89.7
click at [396, 293] on textarea at bounding box center [443, 298] width 253 height 1852
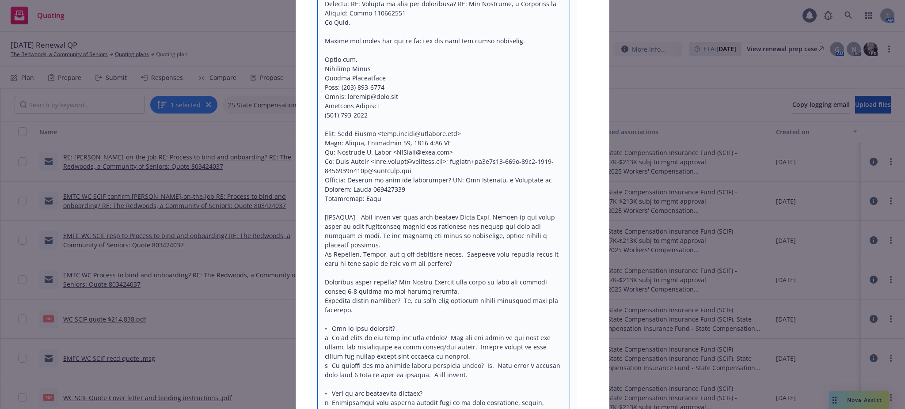
scroll to position [1149, 0]
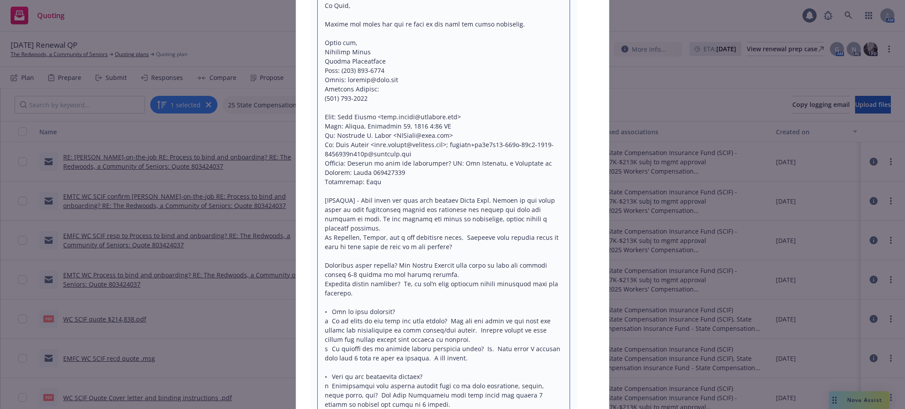
drag, startPoint x: 319, startPoint y: 196, endPoint x: 520, endPoint y: 207, distance: 201.3
click at [520, 207] on textarea at bounding box center [443, 88] width 253 height 1787
drag, startPoint x: 319, startPoint y: 198, endPoint x: 543, endPoint y: 216, distance: 225.1
click at [543, 216] on textarea at bounding box center [443, 88] width 253 height 1787
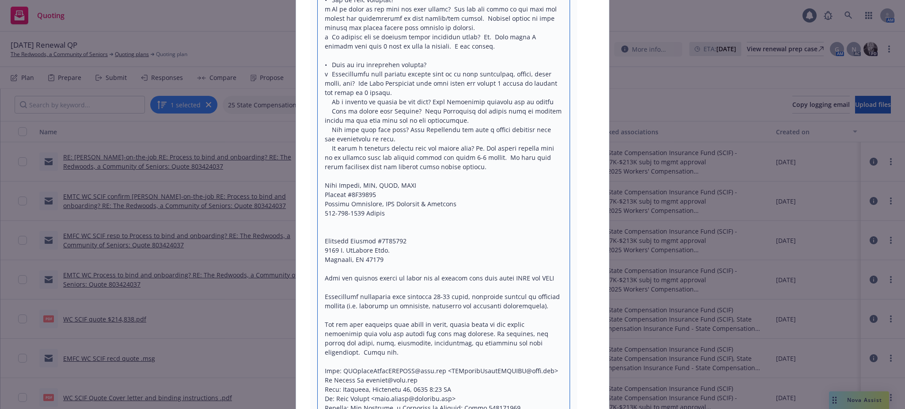
scroll to position [1444, 0]
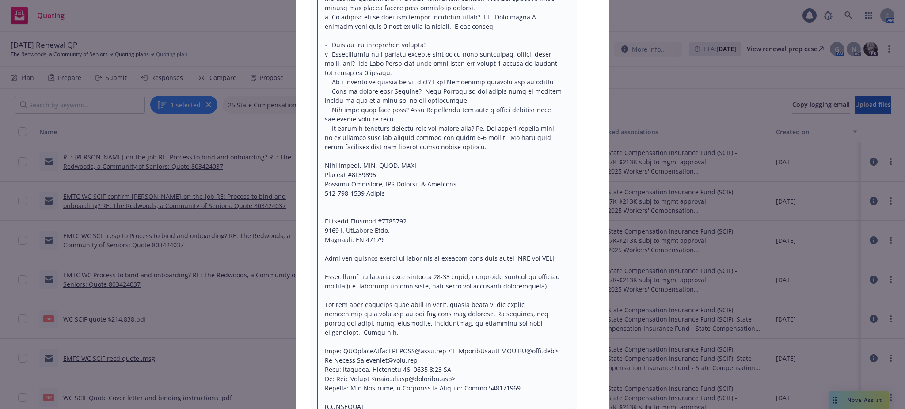
drag, startPoint x: 384, startPoint y: 194, endPoint x: 549, endPoint y: 325, distance: 211.3
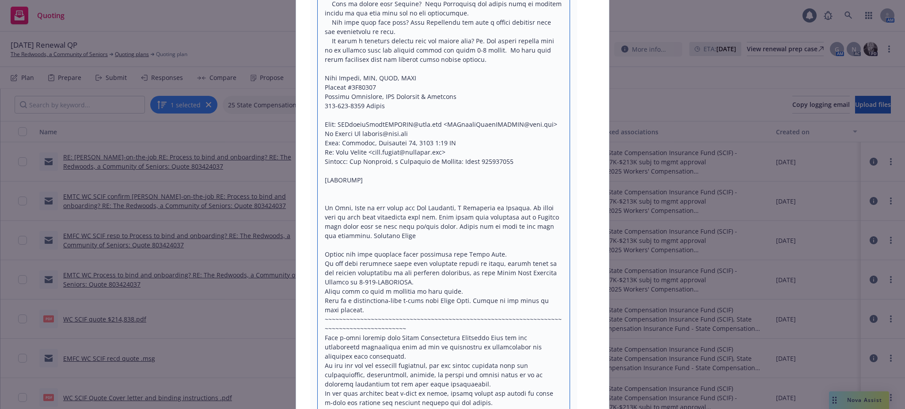
scroll to position [1561, 0]
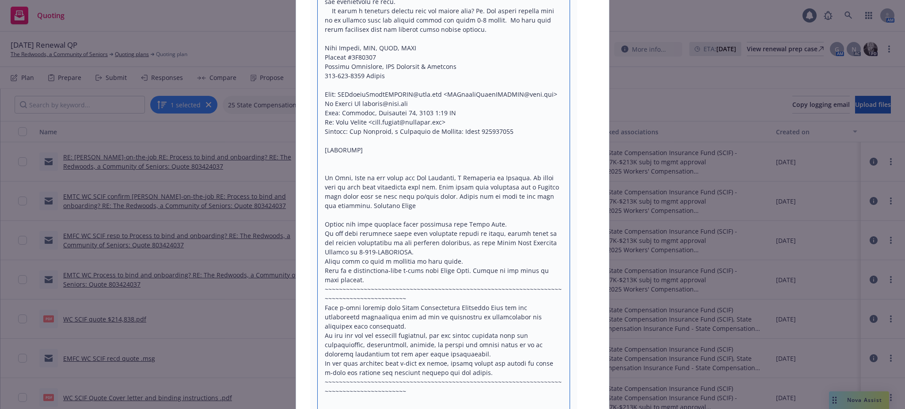
drag, startPoint x: 319, startPoint y: 145, endPoint x: 357, endPoint y: 164, distance: 41.9
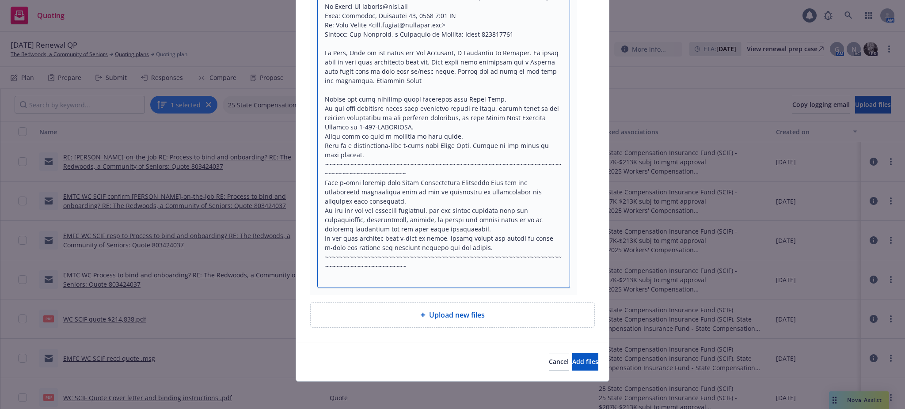
scroll to position [1659, 0]
click at [572, 361] on span "Add files" at bounding box center [585, 361] width 26 height 8
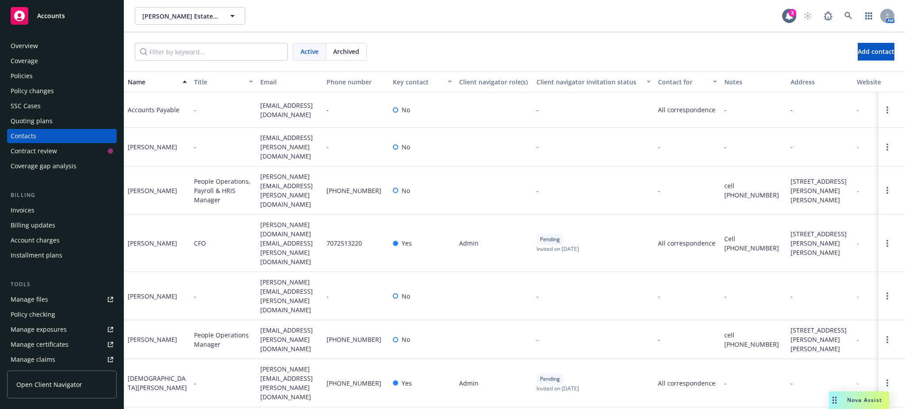
click at [17, 75] on div "Policies" at bounding box center [22, 76] width 22 height 14
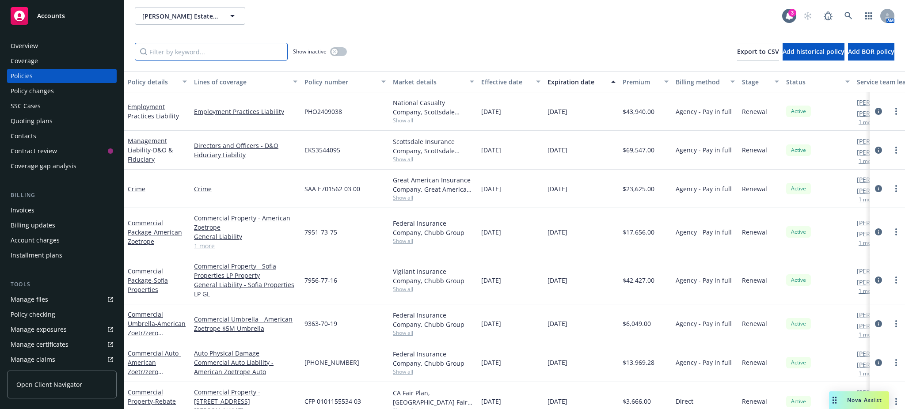
click at [156, 53] on input "Filter by keyword..." at bounding box center [211, 52] width 153 height 18
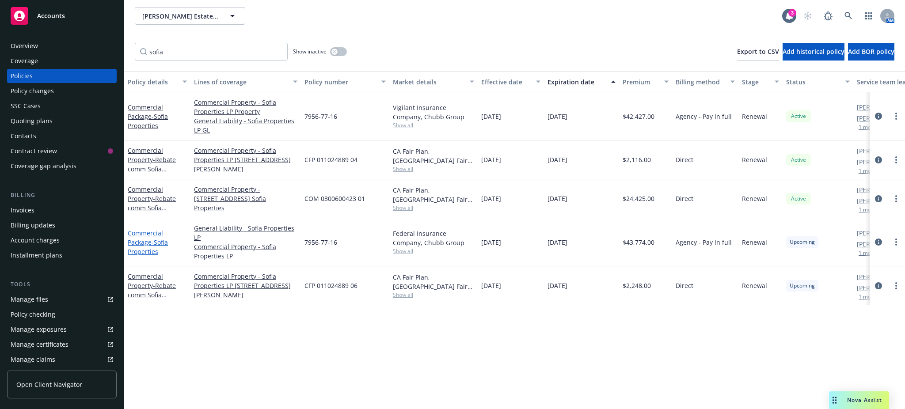
click at [146, 232] on link "Commercial Package - Sofia Properties" at bounding box center [148, 242] width 40 height 27
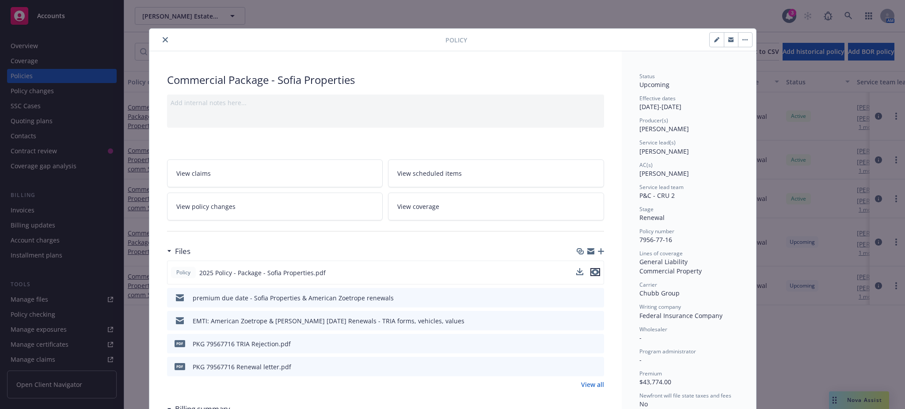
click at [591, 272] on icon "preview file" at bounding box center [595, 272] width 8 height 6
click at [162, 36] on button "close" at bounding box center [165, 39] width 11 height 11
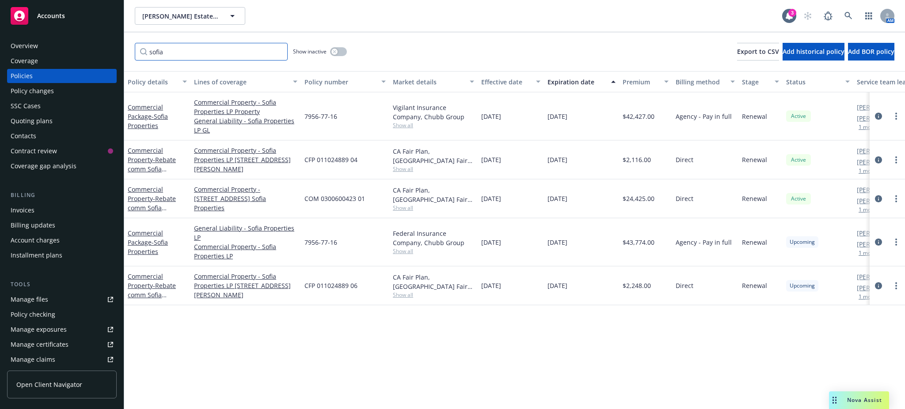
drag, startPoint x: 171, startPoint y: 55, endPoint x: 139, endPoint y: 49, distance: 32.3
click at [139, 49] on input "sofia" at bounding box center [211, 52] width 153 height 18
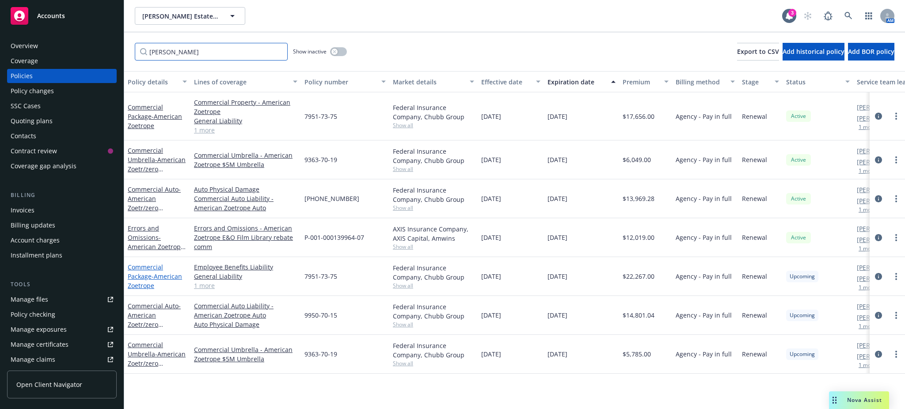
type input "zoet"
click at [142, 270] on link "Commercial Package - American Zoetrope" at bounding box center [155, 276] width 54 height 27
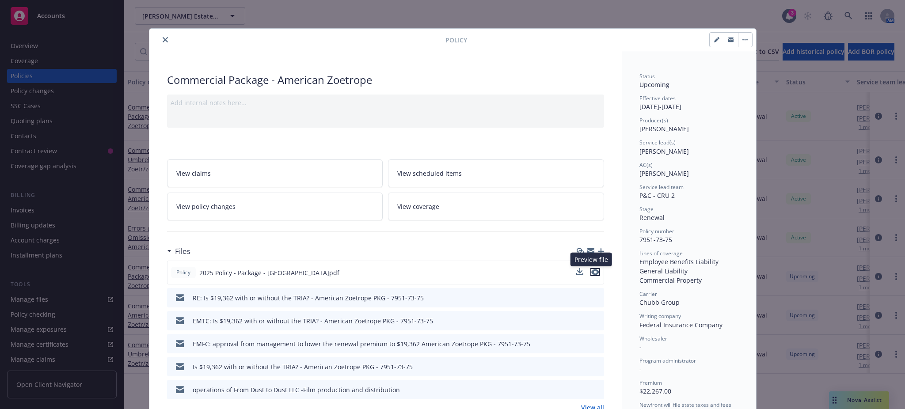
click at [591, 270] on icon "preview file" at bounding box center [595, 272] width 8 height 6
click at [163, 38] on icon "close" at bounding box center [165, 39] width 5 height 5
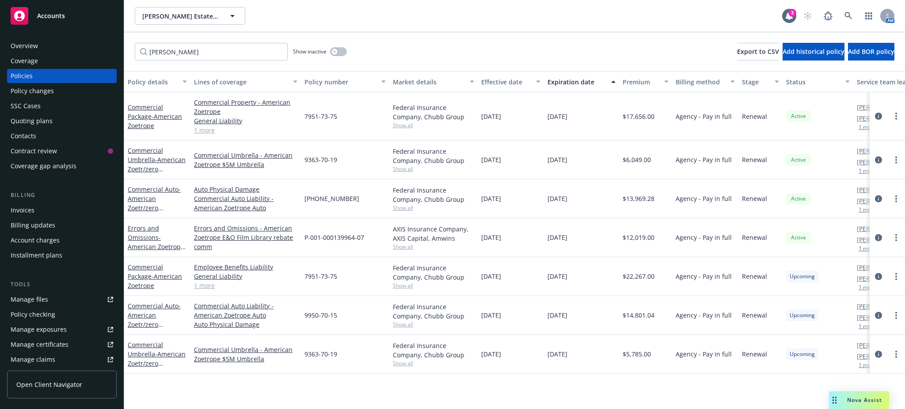
click at [51, 12] on span "Accounts" at bounding box center [51, 15] width 28 height 7
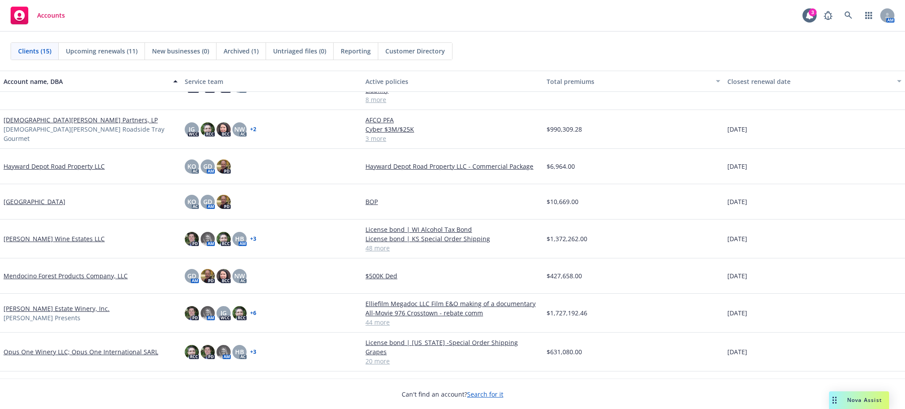
scroll to position [118, 0]
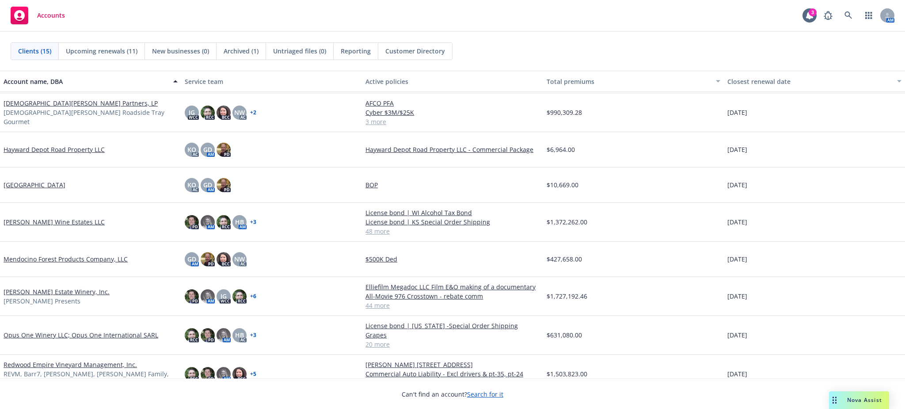
click at [31, 290] on link "Niebaum-Coppola Estate Winery, Inc." at bounding box center [57, 291] width 106 height 9
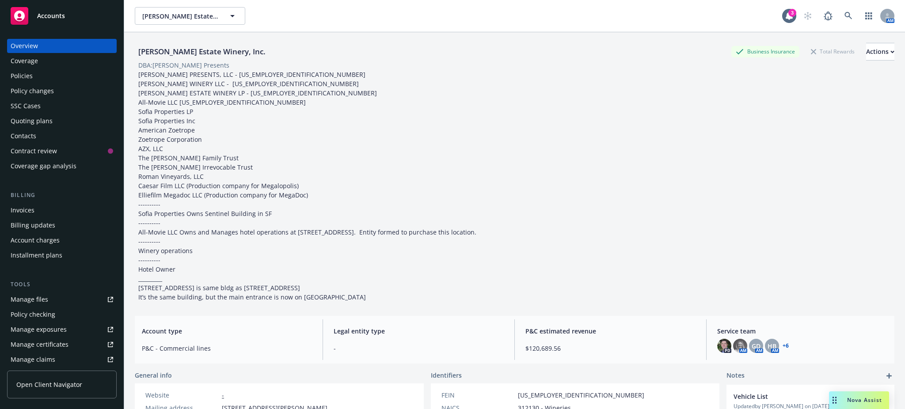
click at [42, 119] on div "Quoting plans" at bounding box center [32, 121] width 42 height 14
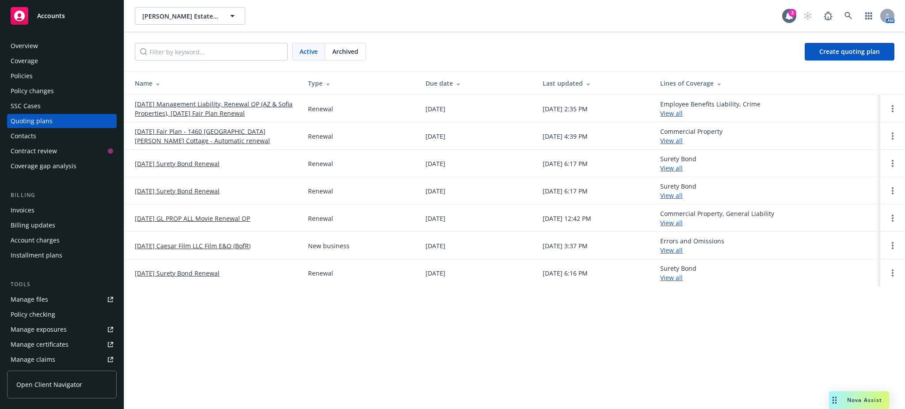
click at [235, 105] on link "10/01/25 Management Liability, Renewal QP (AZ & Sofia Properties), 10/07/25 Fai…" at bounding box center [214, 108] width 159 height 19
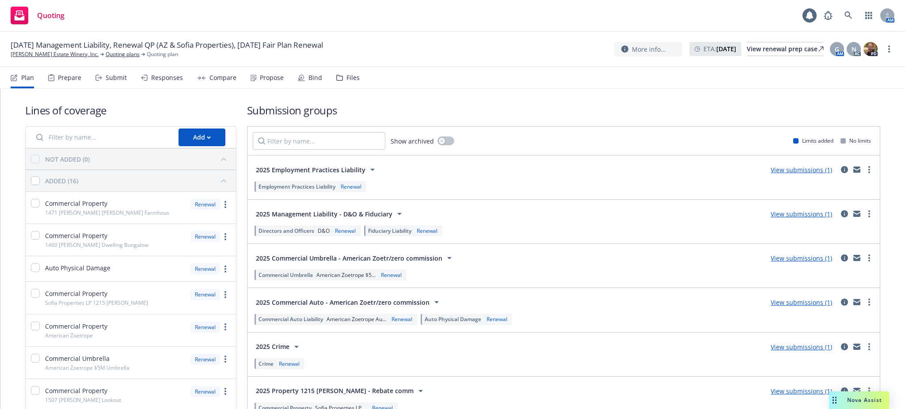
click at [114, 77] on div "Submit" at bounding box center [116, 77] width 21 height 7
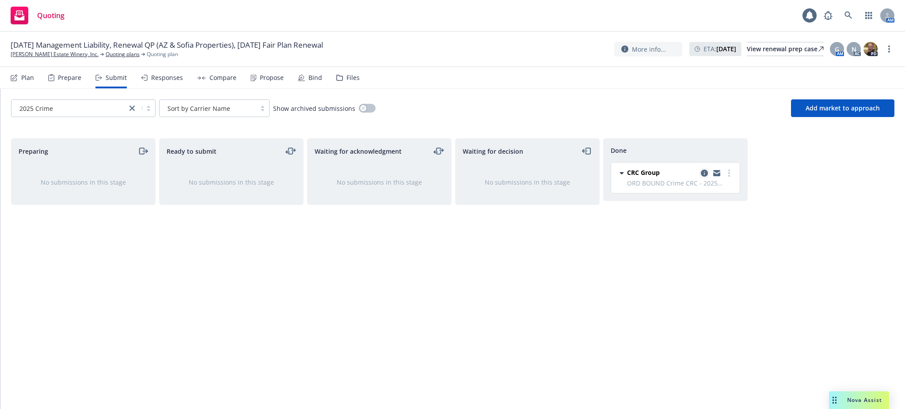
click at [704, 173] on icon "copy logging email" at bounding box center [704, 173] width 7 height 7
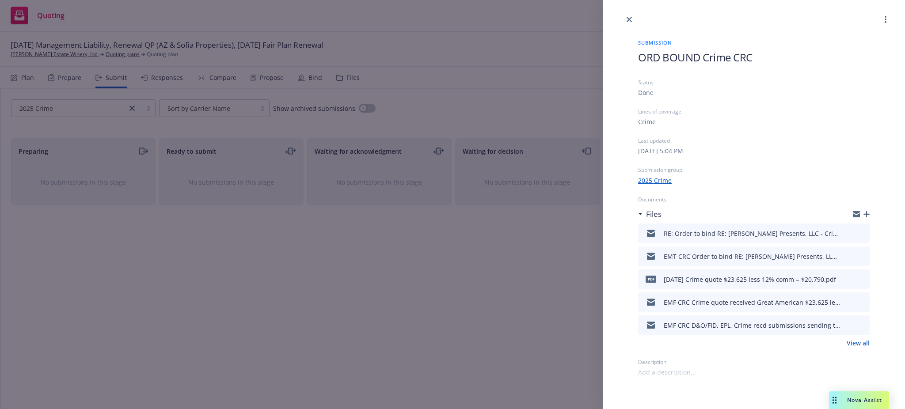
click at [863, 342] on link "View all" at bounding box center [858, 342] width 23 height 9
click at [630, 18] on icon "close" at bounding box center [629, 19] width 5 height 5
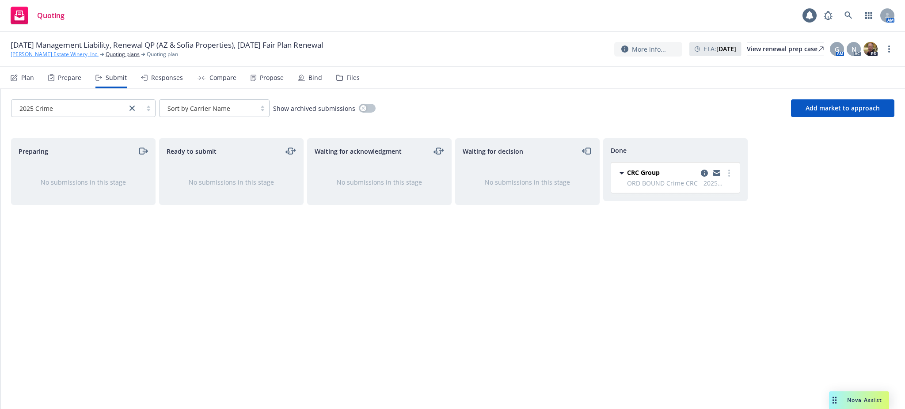
click at [58, 52] on link "Niebaum-Coppola Estate Winery, Inc." at bounding box center [55, 54] width 88 height 8
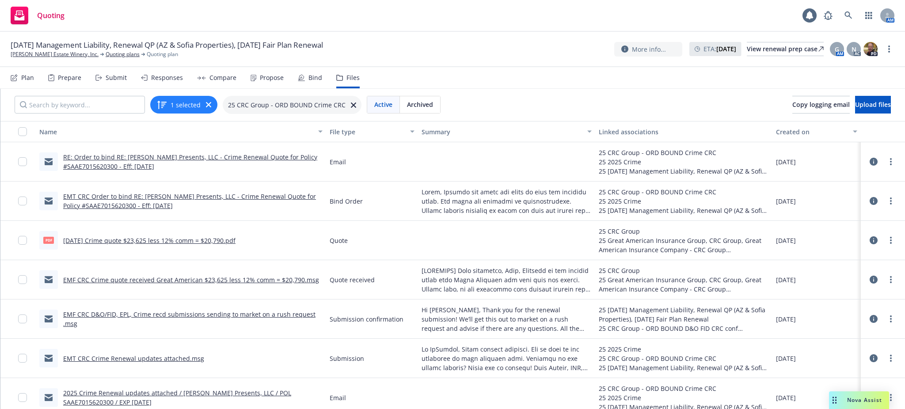
click at [189, 196] on link "EMT CRC Order to bind RE: [PERSON_NAME] Presents, LLC - Crime Renewal Quote for…" at bounding box center [189, 201] width 253 height 18
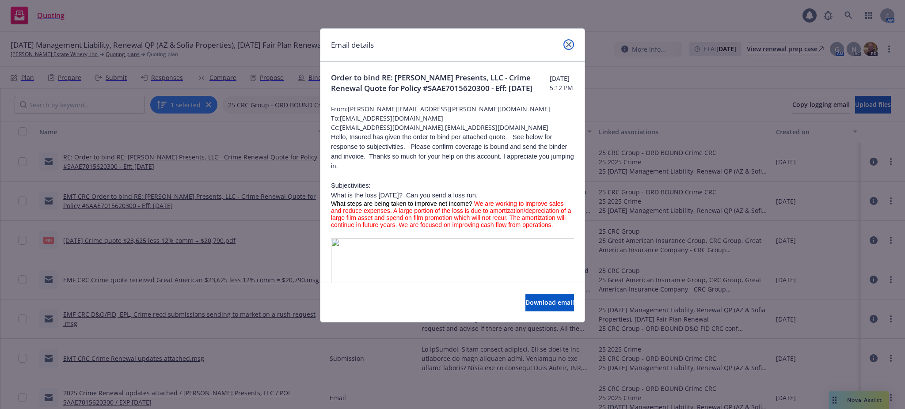
click at [566, 42] on icon "close" at bounding box center [568, 44] width 5 height 5
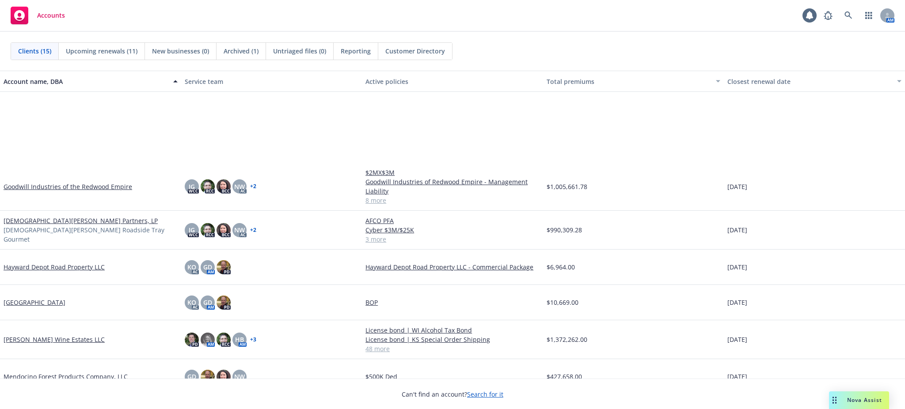
scroll to position [235, 0]
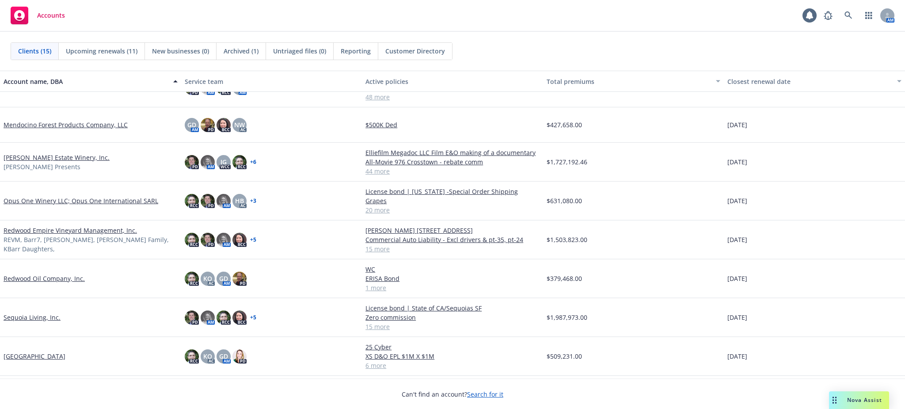
click at [31, 197] on link "Opus One Winery LLC; Opus One International SARL" at bounding box center [81, 200] width 155 height 9
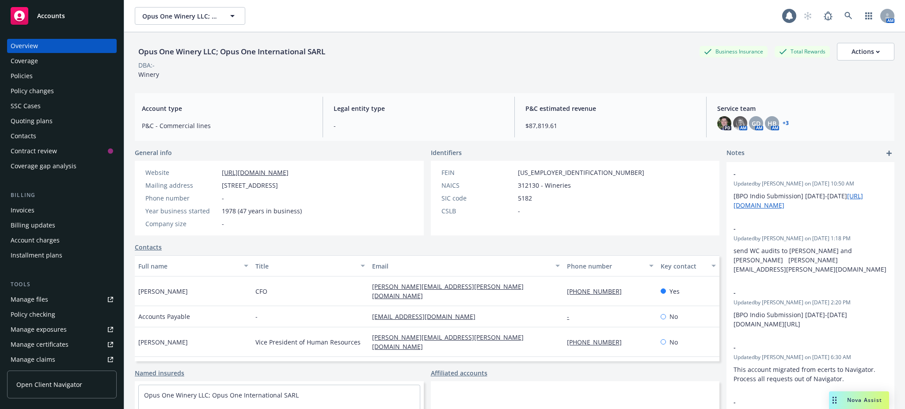
click at [31, 300] on div "Manage files" at bounding box center [30, 299] width 38 height 14
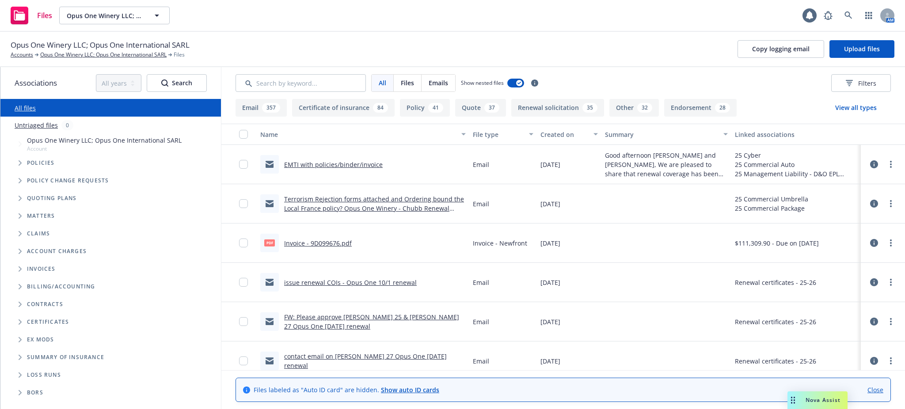
scroll to position [59, 0]
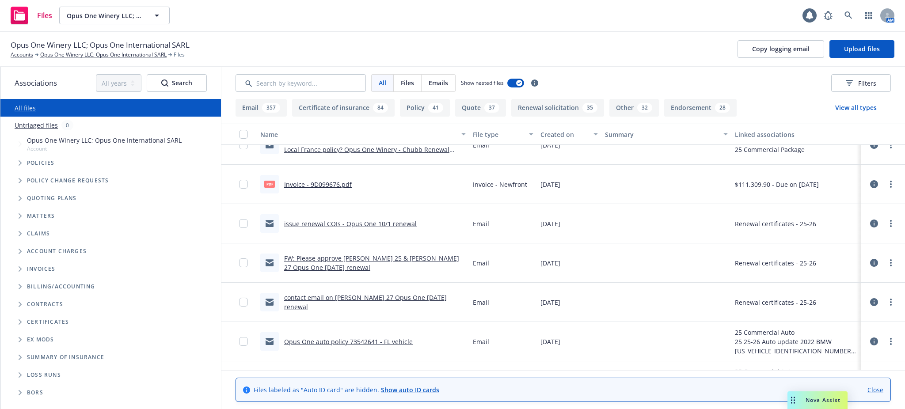
click at [342, 255] on link "FW: Please approve [PERSON_NAME] 25 & [PERSON_NAME] 27 Opus One [DATE] renewal" at bounding box center [371, 263] width 175 height 18
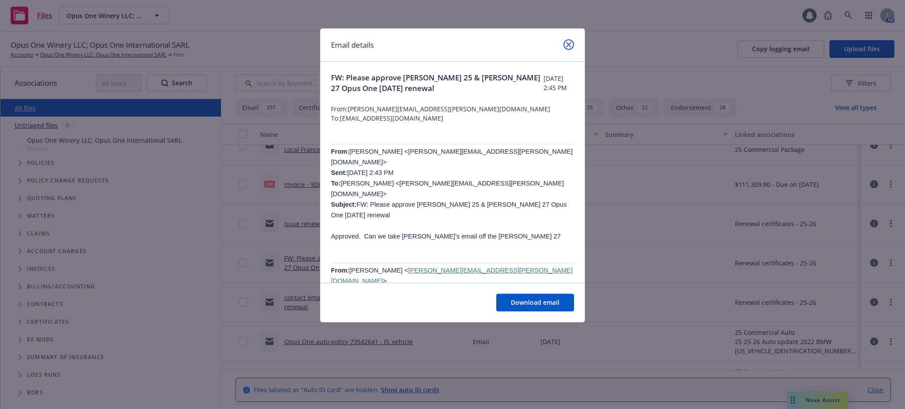
click at [567, 42] on icon "close" at bounding box center [568, 44] width 5 height 5
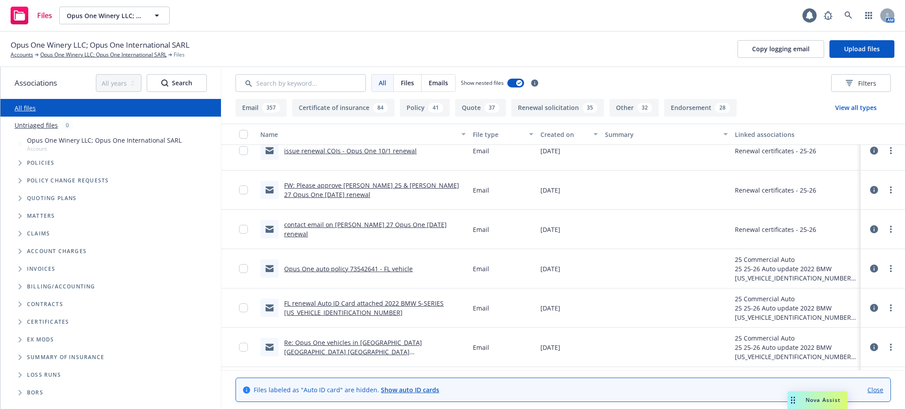
scroll to position [0, 0]
